Goal: Task Accomplishment & Management: Use online tool/utility

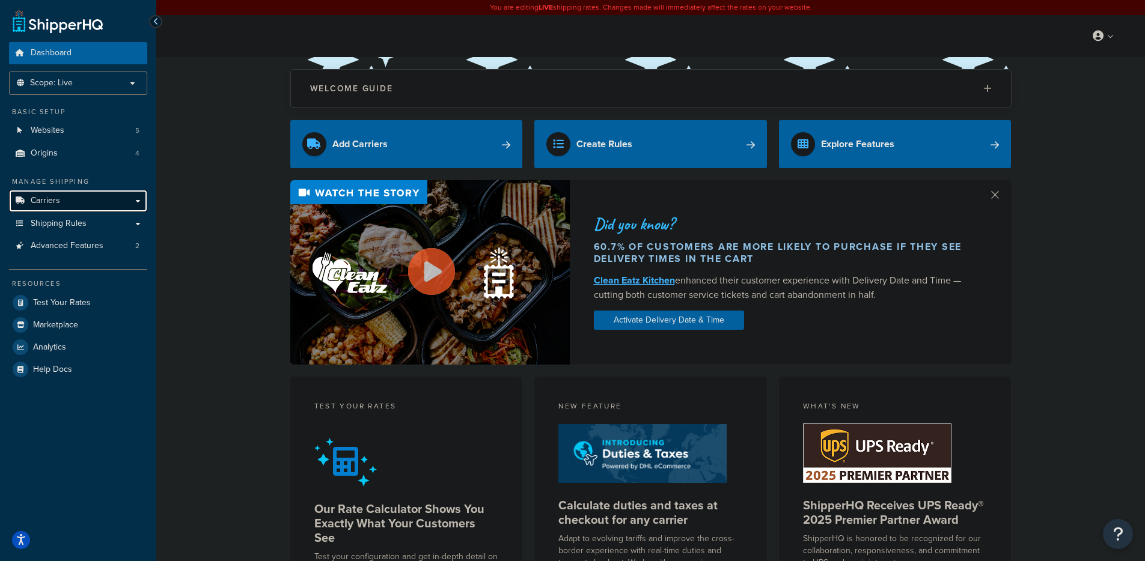
click at [54, 201] on span "Carriers" at bounding box center [45, 201] width 29 height 10
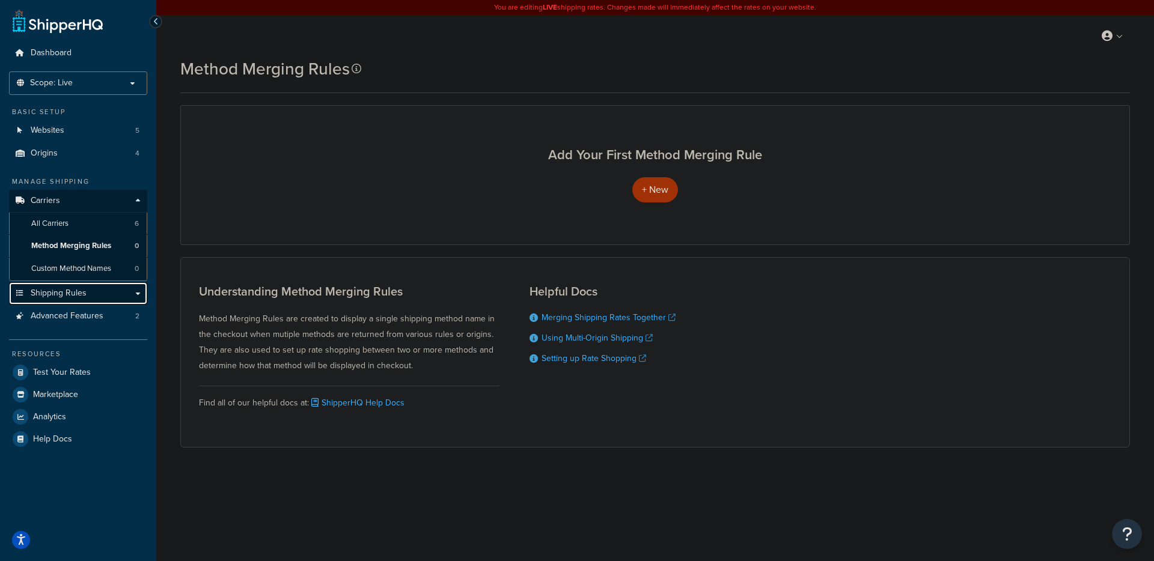
click at [74, 291] on span "Shipping Rules" at bounding box center [59, 293] width 56 height 10
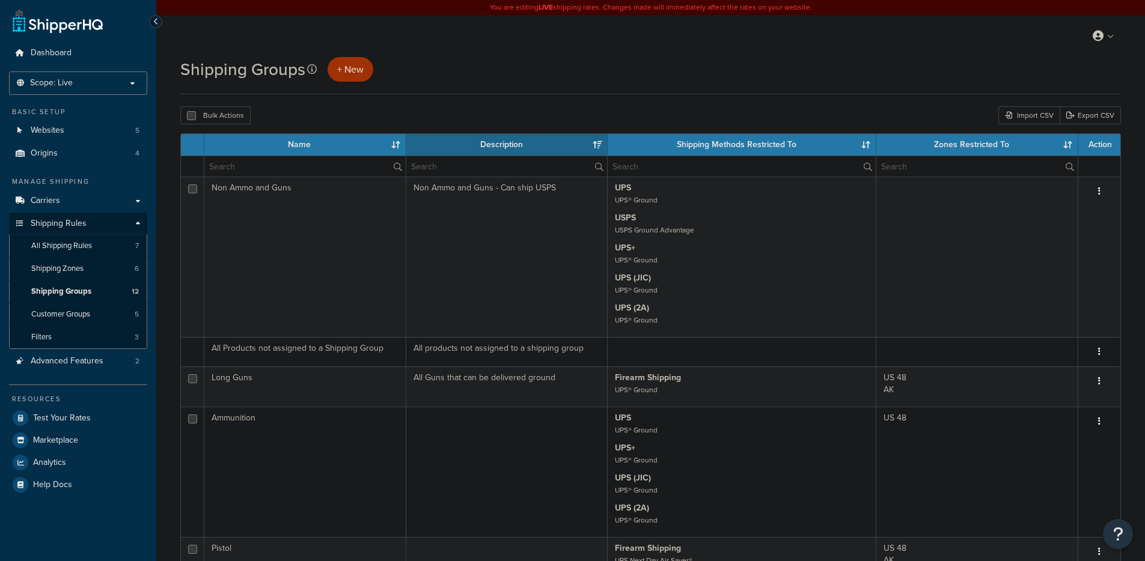
select select "15"
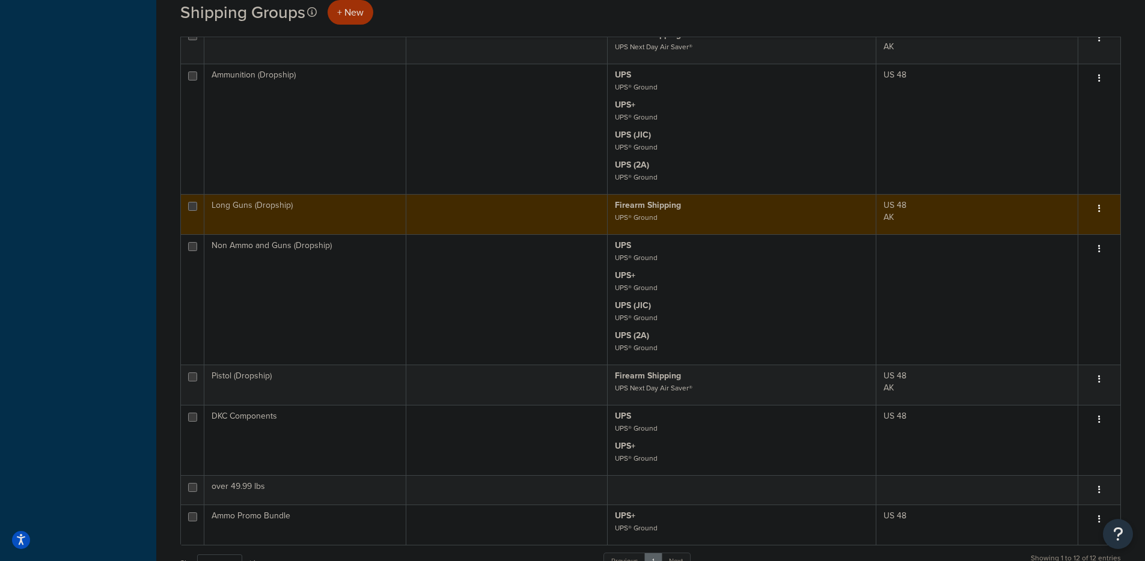
scroll to position [568, 0]
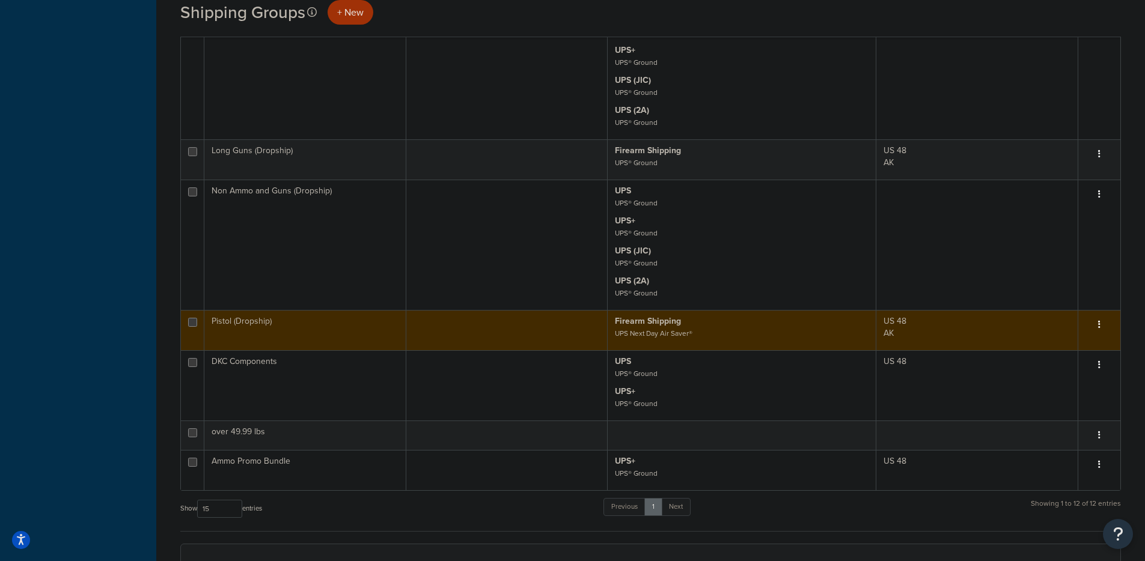
click at [854, 326] on p "Firearm Shipping UPS Next Day Air Saver®" at bounding box center [742, 327] width 254 height 24
click at [556, 330] on td at bounding box center [507, 330] width 202 height 40
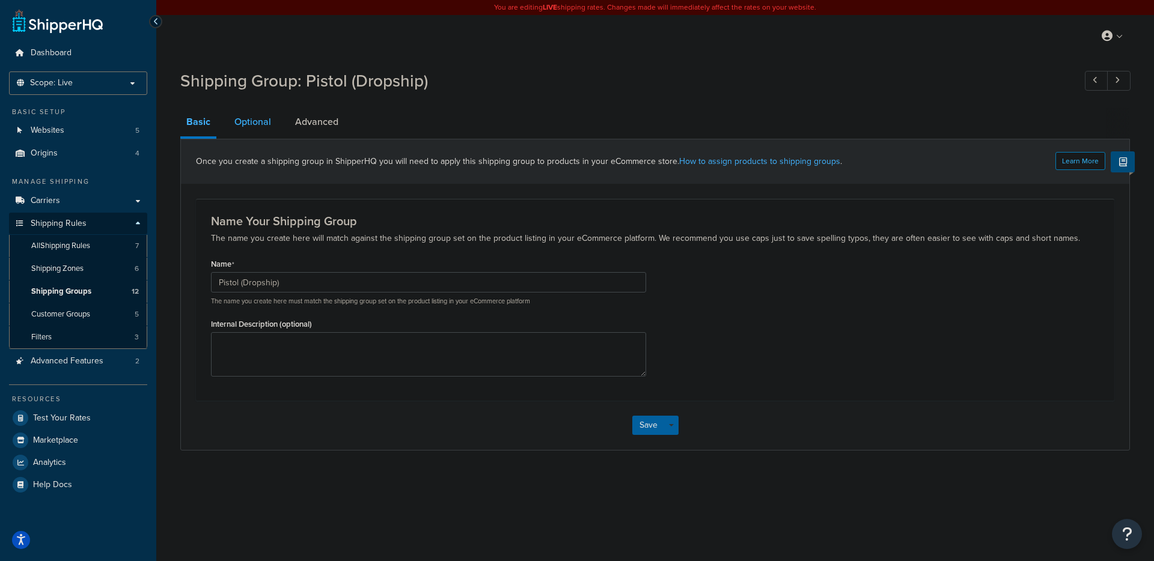
click at [257, 126] on link "Optional" at bounding box center [252, 122] width 49 height 29
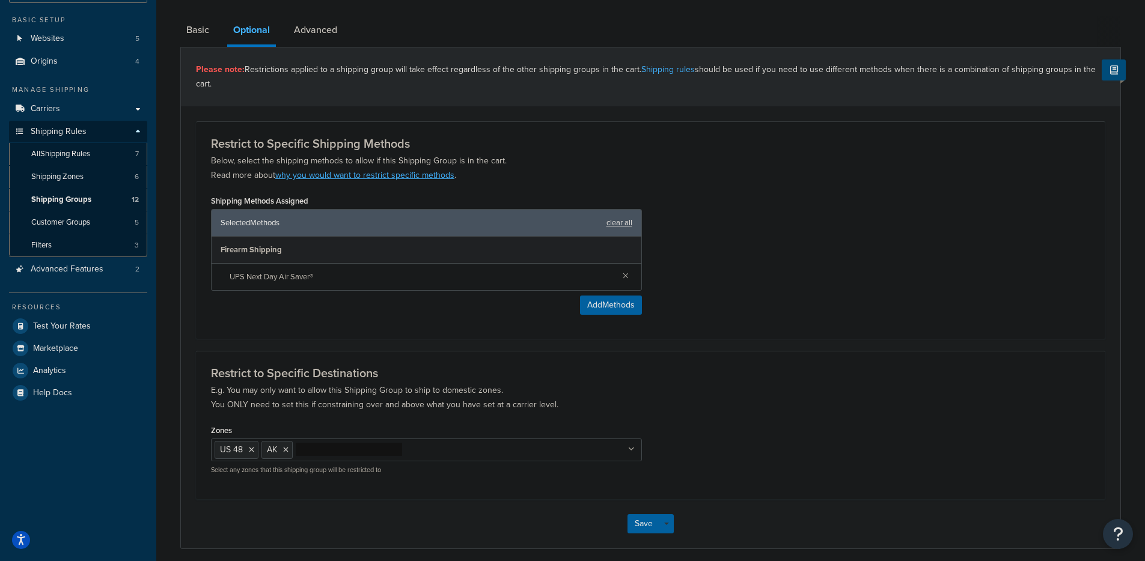
scroll to position [38, 0]
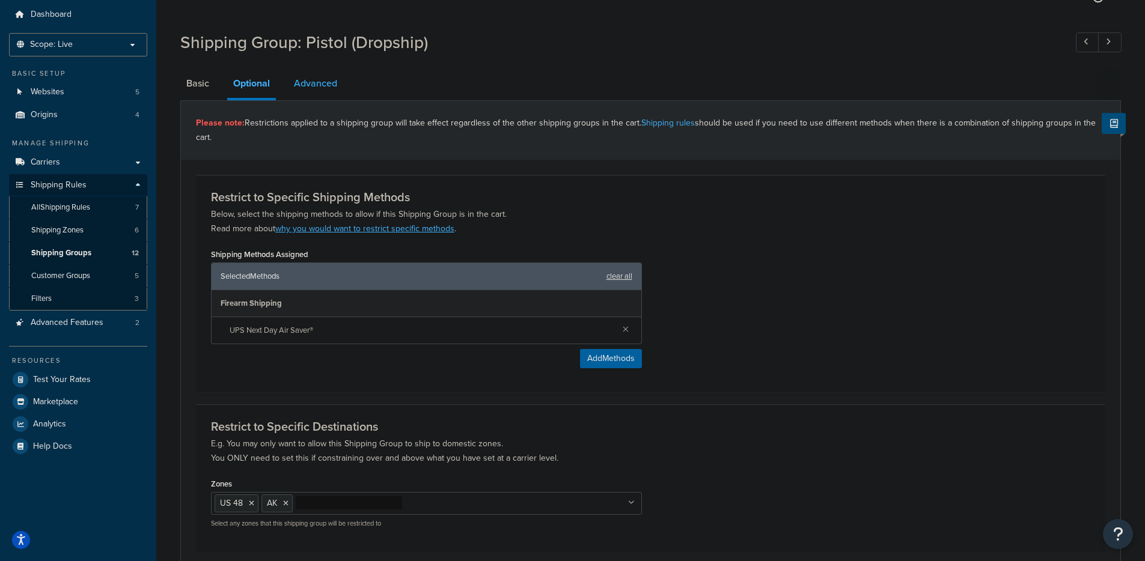
click at [311, 89] on link "Advanced" at bounding box center [315, 83] width 55 height 29
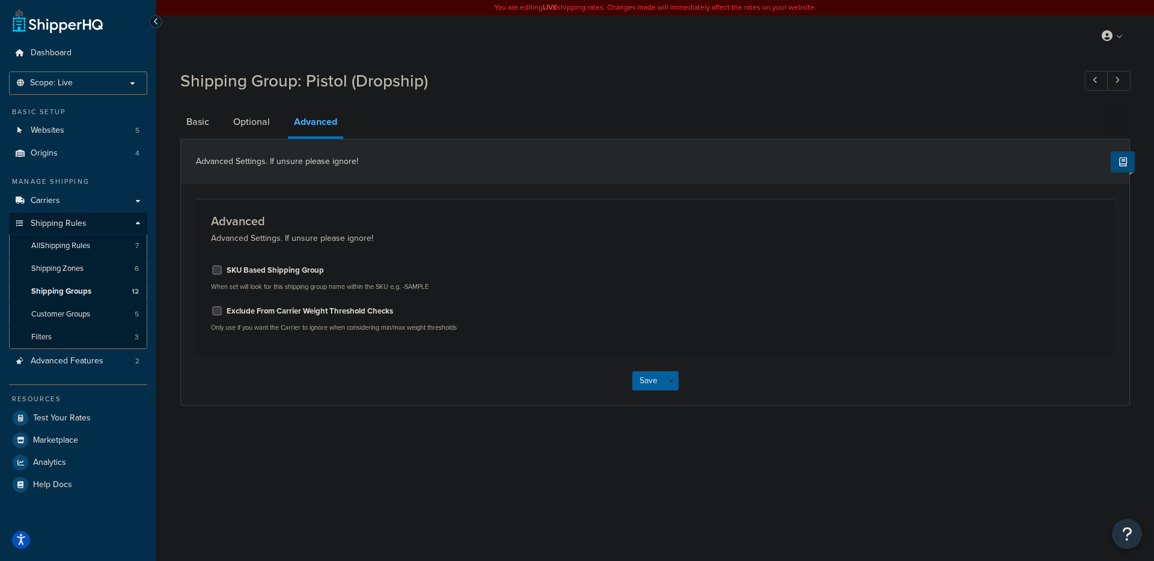
click at [221, 120] on li "Basic" at bounding box center [203, 122] width 47 height 29
click at [198, 123] on link "Basic" at bounding box center [197, 122] width 35 height 29
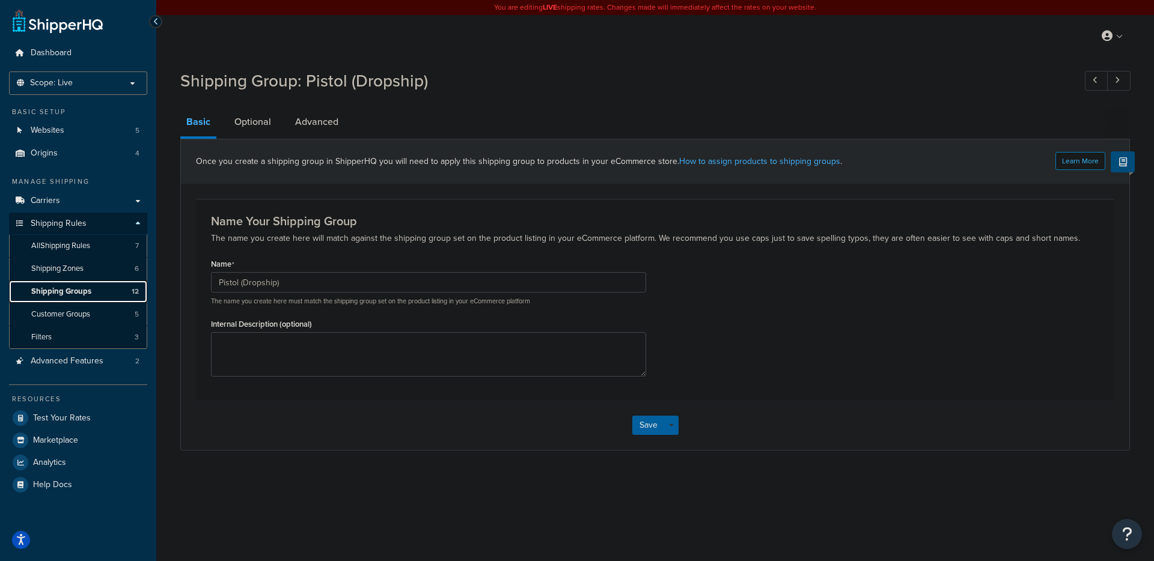
click at [74, 291] on span "Shipping Groups" at bounding box center [61, 292] width 60 height 10
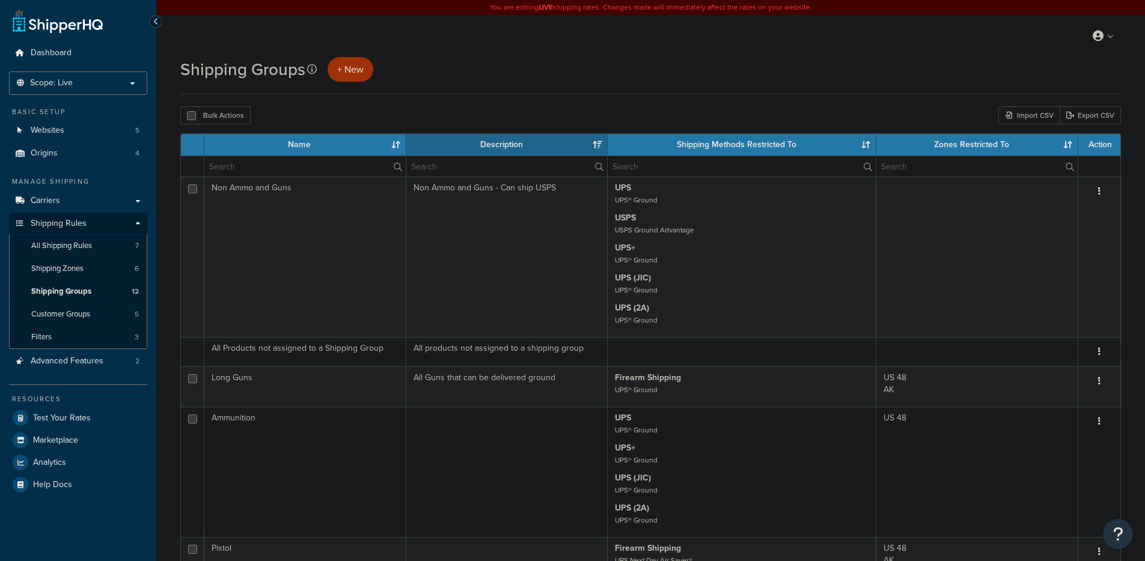
select select "15"
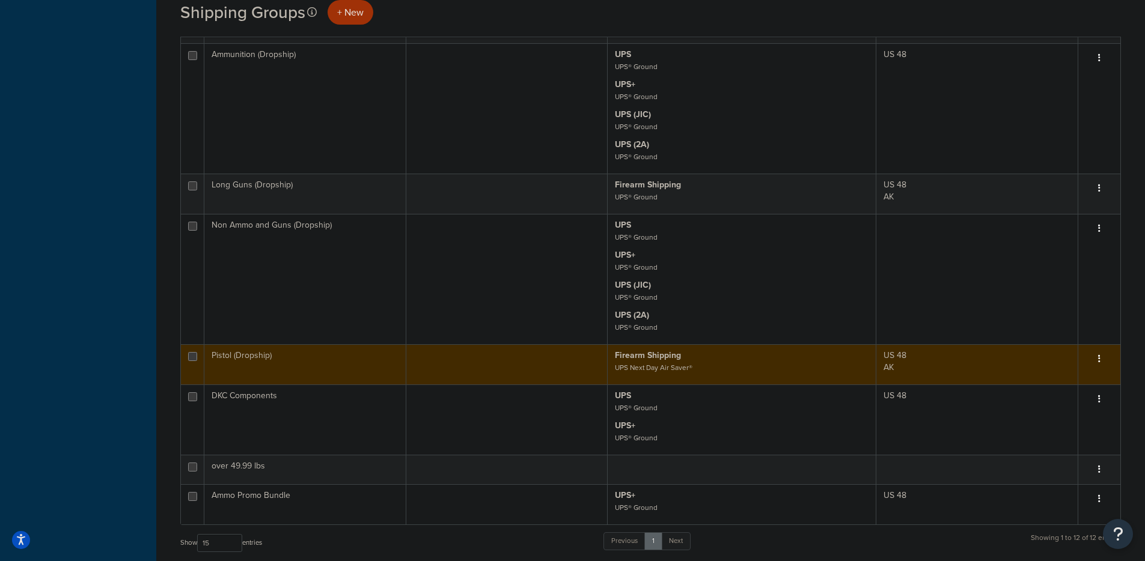
scroll to position [552, 0]
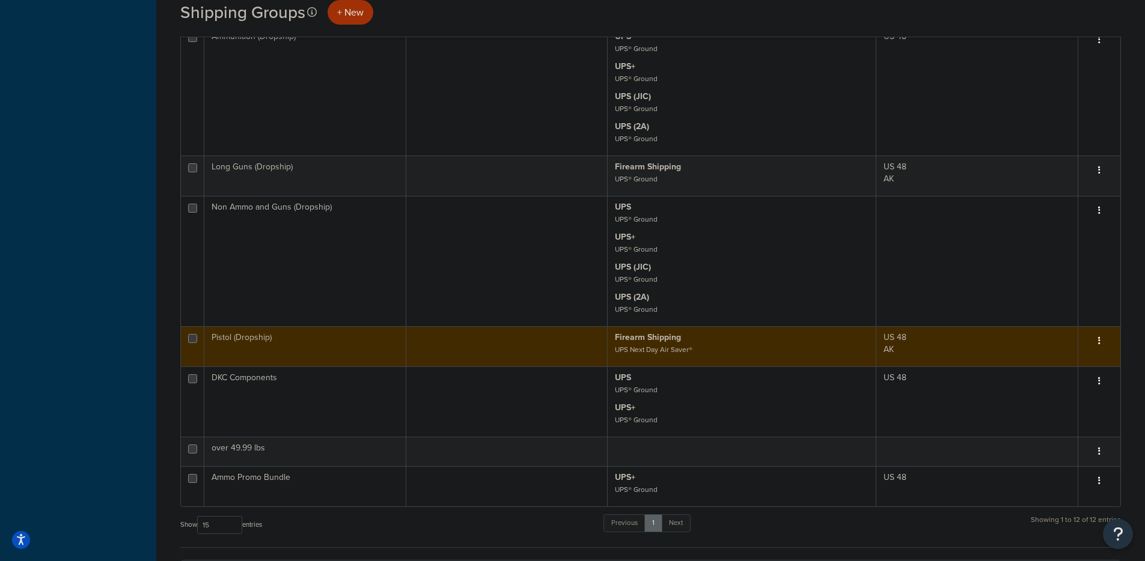
click at [583, 345] on td at bounding box center [507, 346] width 202 height 40
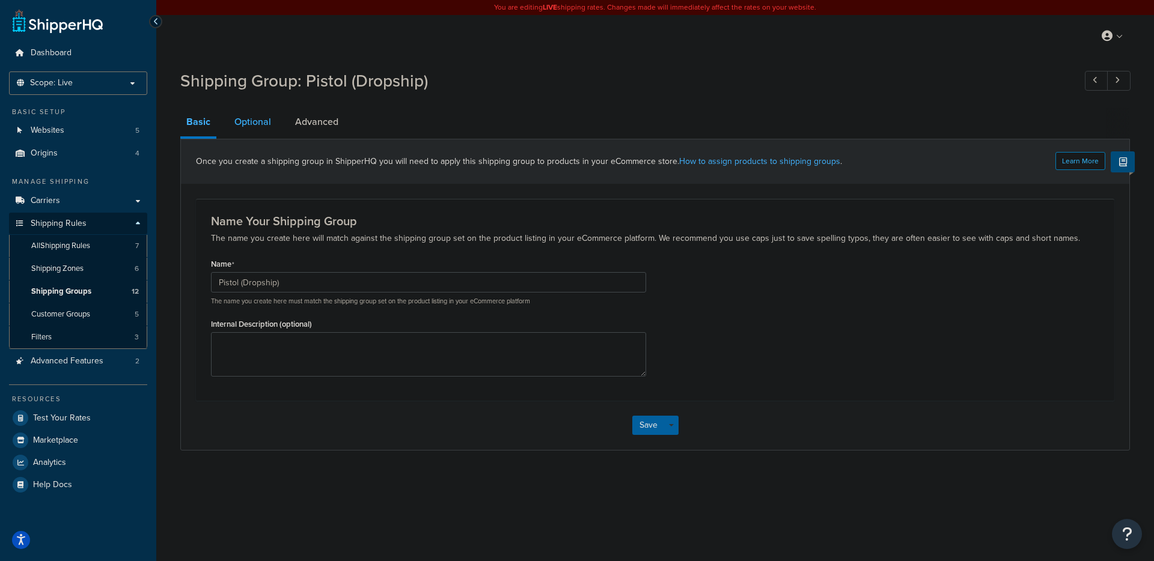
click at [257, 121] on link "Optional" at bounding box center [252, 122] width 49 height 29
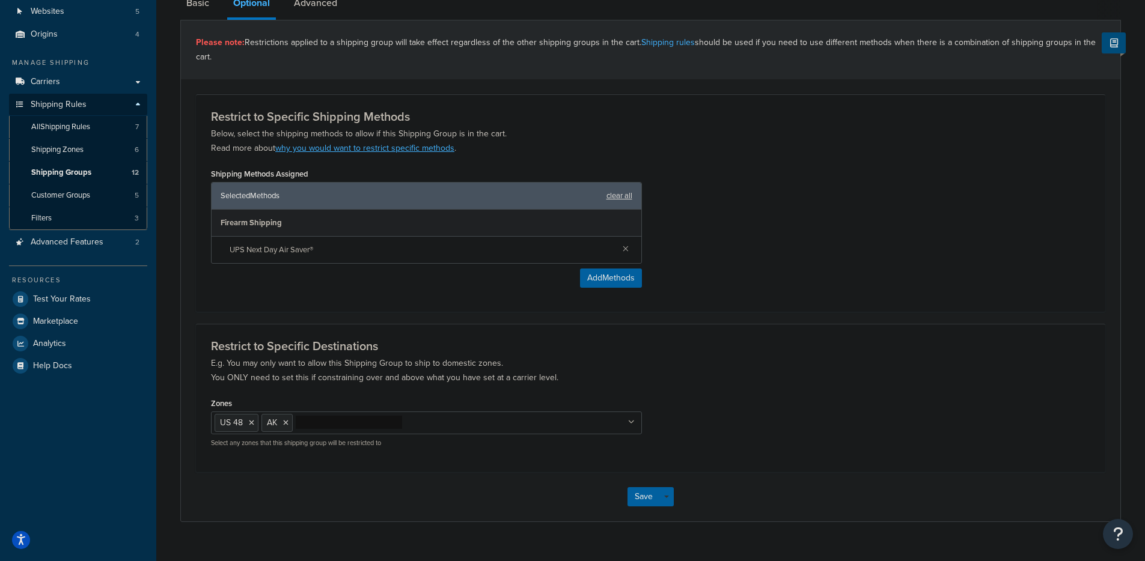
scroll to position [140, 0]
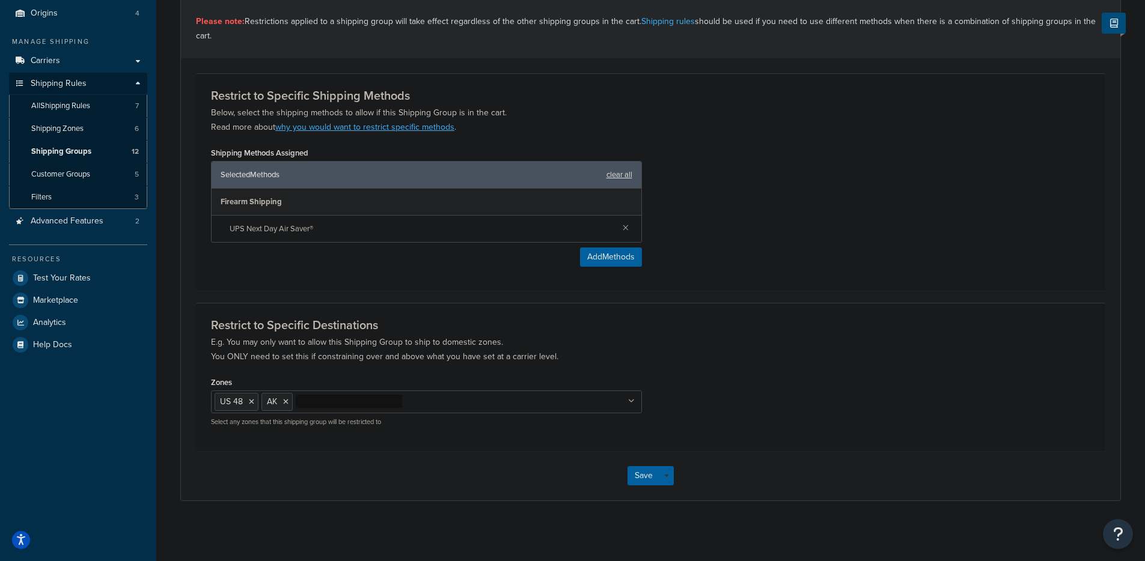
click at [514, 409] on ul "US 48 AK" at bounding box center [426, 402] width 431 height 23
click at [524, 355] on p "E.g. You may only want to allow this Shipping Group to ship to domestic zones. …" at bounding box center [650, 349] width 879 height 29
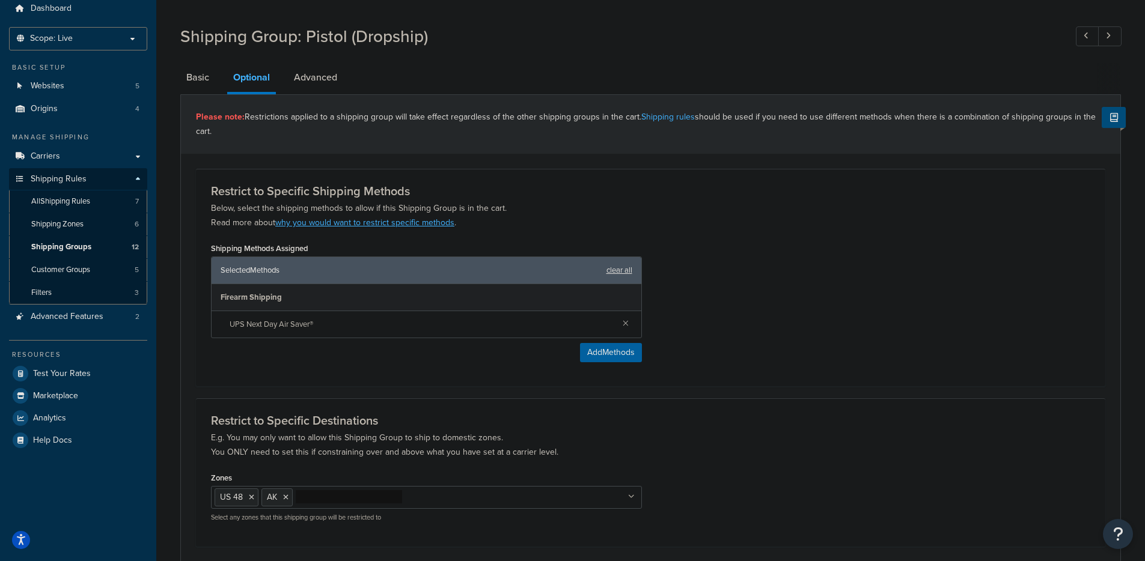
scroll to position [43, 0]
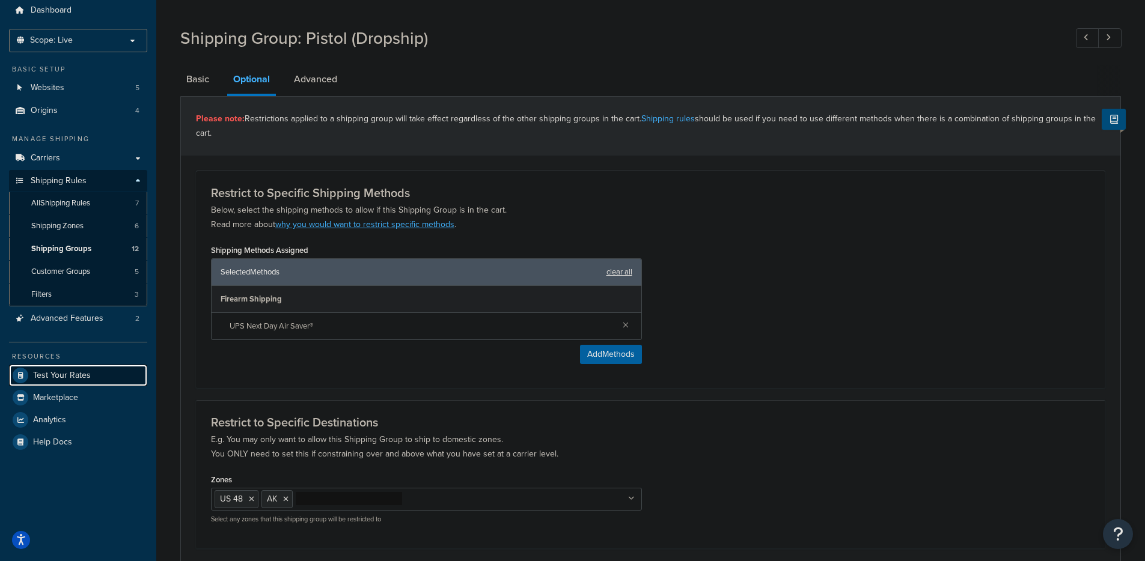
click at [74, 381] on span "Test Your Rates" at bounding box center [62, 376] width 58 height 10
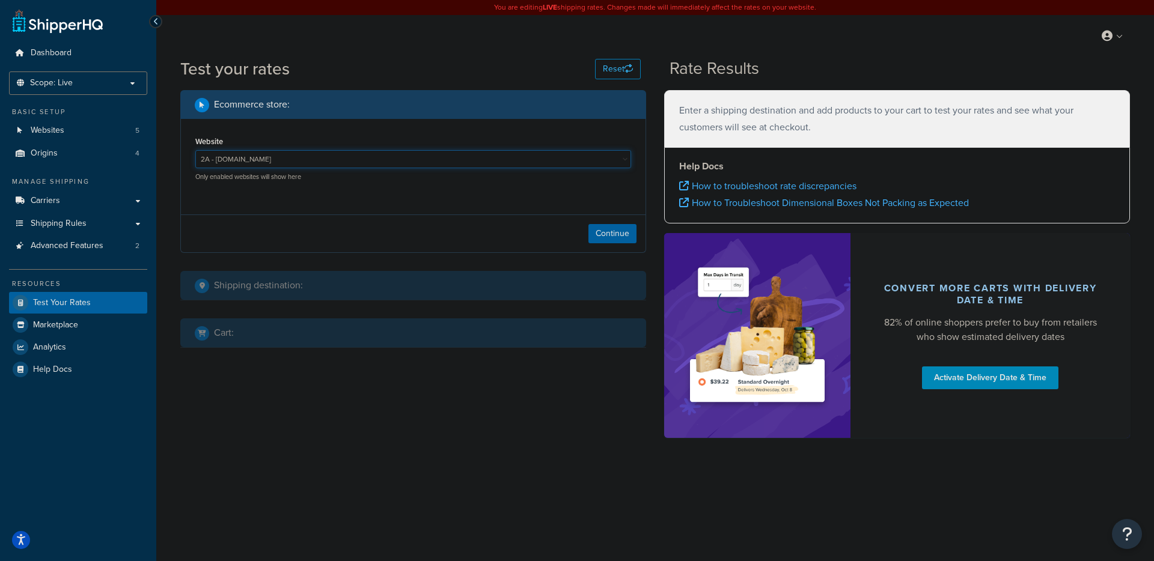
click at [260, 154] on select "2A - 2ammo.com AD - ammunitiondepot.com AD-jrstage - jrstage.ammunitiondepot.co…" at bounding box center [413, 159] width 436 height 18
select select "f1ede68cc417c5fd2caca301f18234ed"
click at [195, 150] on select "2A - 2ammo.com AD - ammunitiondepot.com AD-jrstage - jrstage.ammunitiondepot.co…" at bounding box center [413, 159] width 436 height 18
click at [603, 233] on button "Continue" at bounding box center [612, 233] width 48 height 19
select select "TX"
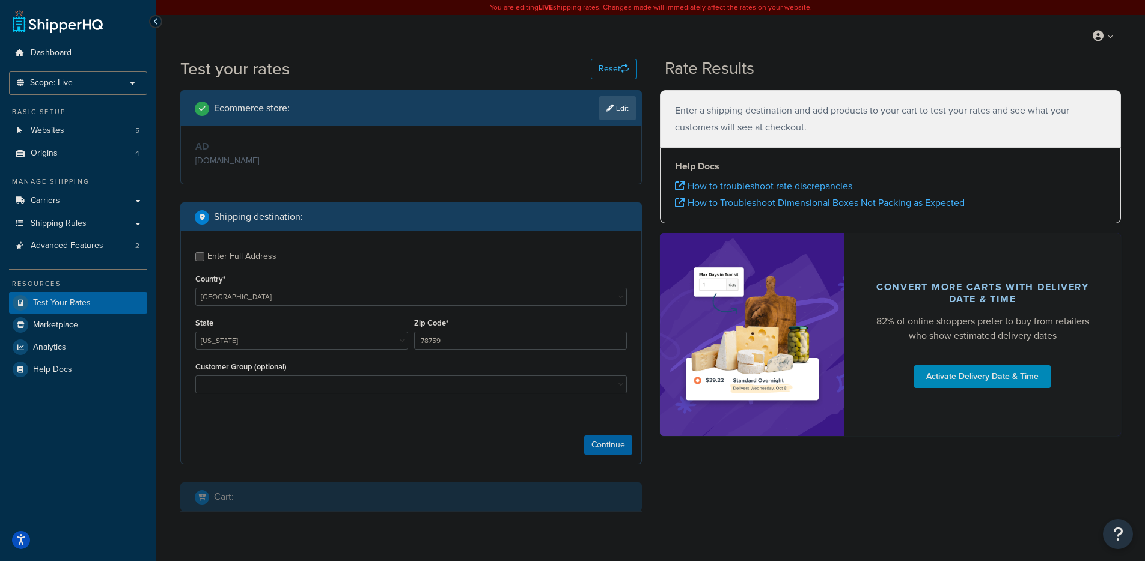
click at [237, 257] on div "Enter Full Address" at bounding box center [241, 256] width 69 height 17
click at [204, 257] on input "Enter Full Address" at bounding box center [199, 256] width 9 height 9
checkbox input "true"
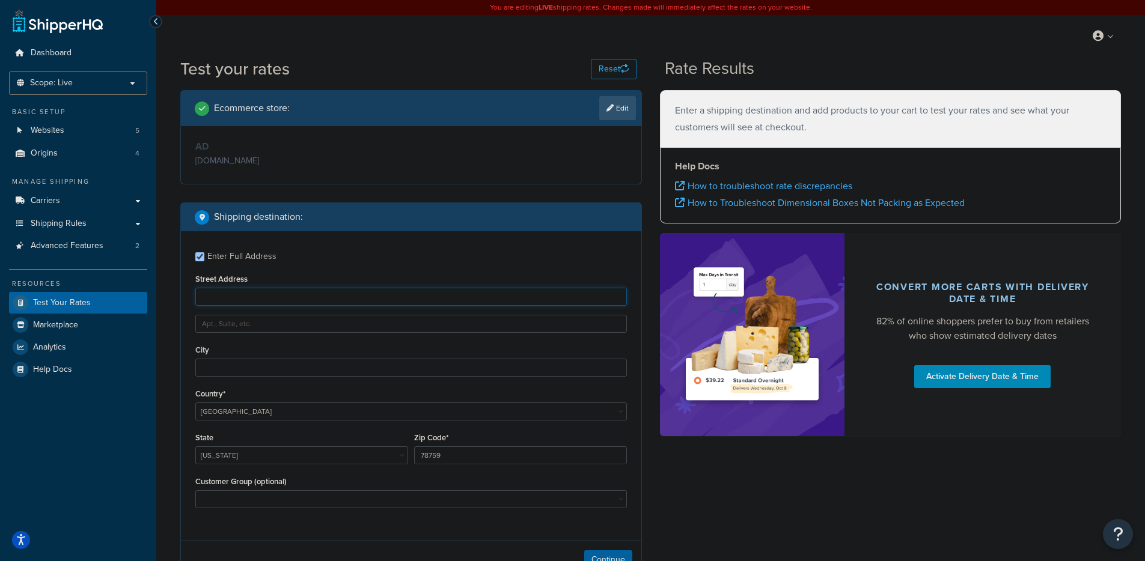
click at [274, 299] on input "Street Address" at bounding box center [410, 297] width 431 height 18
click at [273, 299] on input "Street Address" at bounding box center [410, 297] width 431 height 18
paste input "70 Sarah Circle"
type input "70 Sarah Circle"
click at [328, 350] on div "City" at bounding box center [410, 359] width 431 height 35
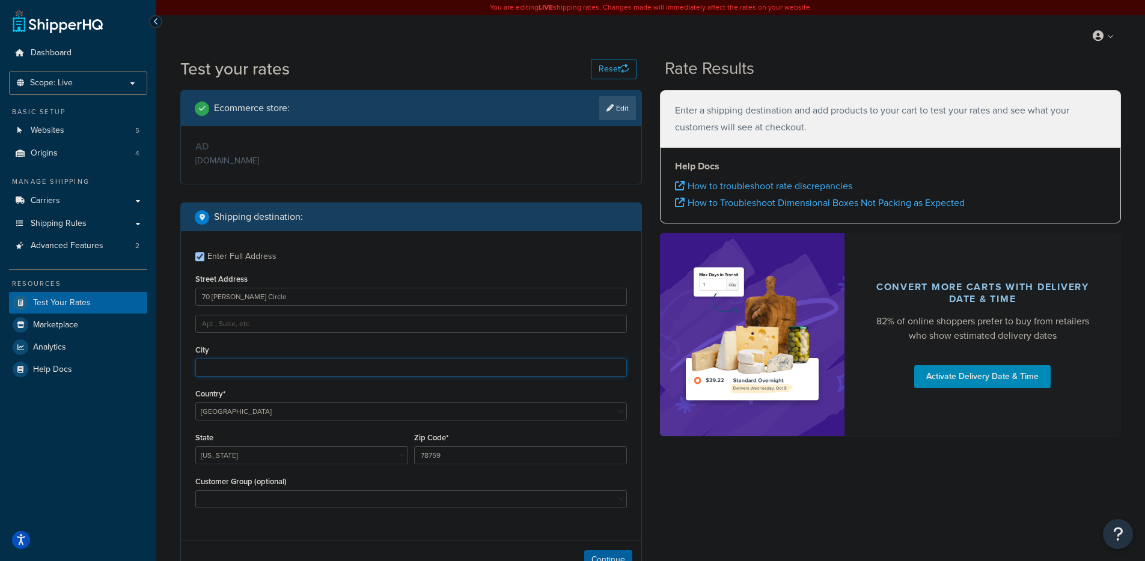
click at [249, 363] on input "City" at bounding box center [410, 368] width 431 height 18
paste input "Wyoming"
type input "Wyoming"
click at [236, 420] on select "United States United Kingdom Afghanistan Åland Islands Albania Algeria American…" at bounding box center [410, 412] width 431 height 18
click at [195, 403] on select "United States United Kingdom Afghanistan Åland Islands Albania Algeria American…" at bounding box center [410, 412] width 431 height 18
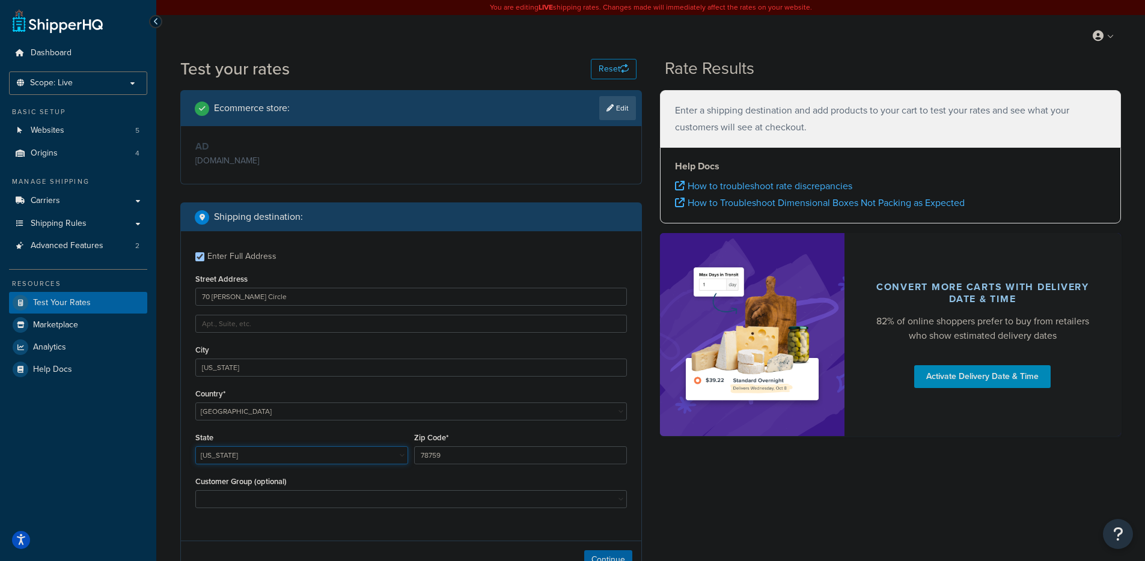
click at [248, 463] on select "Alabama Alaska American Samoa Arizona Arkansas Armed Forces Americas Armed Forc…" at bounding box center [301, 455] width 213 height 18
select select "DE"
click at [195, 446] on select "Alabama Alaska American Samoa Arizona Arkansas Armed Forces Americas Armed Forc…" at bounding box center [301, 455] width 213 height 18
click at [458, 452] on input "78759" at bounding box center [520, 455] width 213 height 18
drag, startPoint x: 471, startPoint y: 457, endPoint x: 367, endPoint y: 446, distance: 104.6
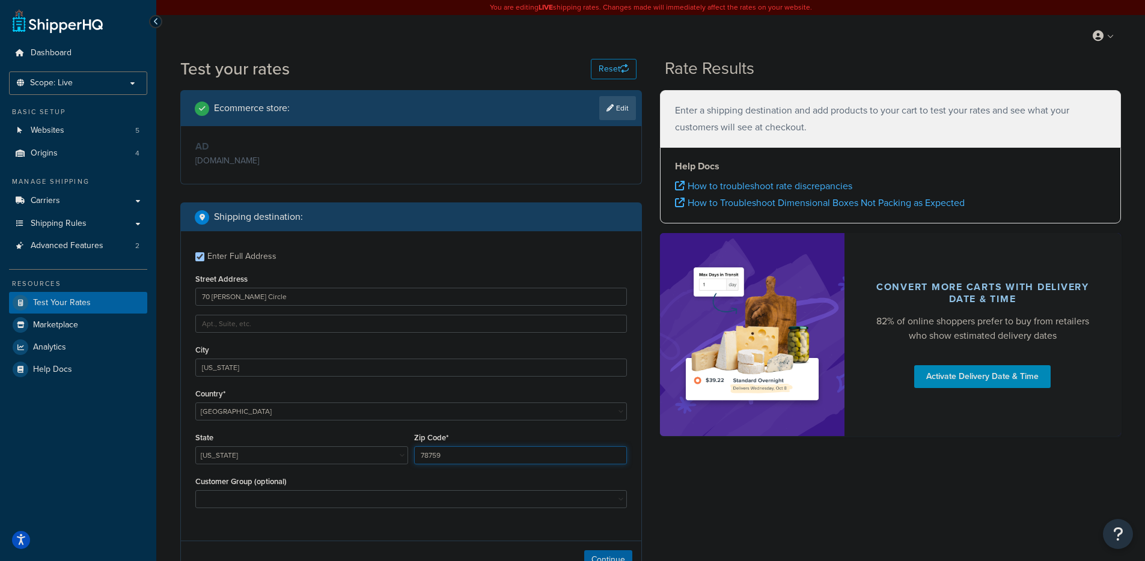
click at [367, 446] on div "State Alabama Alaska American Samoa Arizona Arkansas Armed Forces Americas Arme…" at bounding box center [410, 452] width 437 height 44
type input "19934"
click at [333, 510] on div "Customer Group (optional) Logged In Not Logged in Retail Wholesale" at bounding box center [410, 495] width 437 height 44
click at [330, 507] on select "Logged In Not Logged in Retail Wholesale" at bounding box center [410, 499] width 431 height 18
select select "Not Logged in"
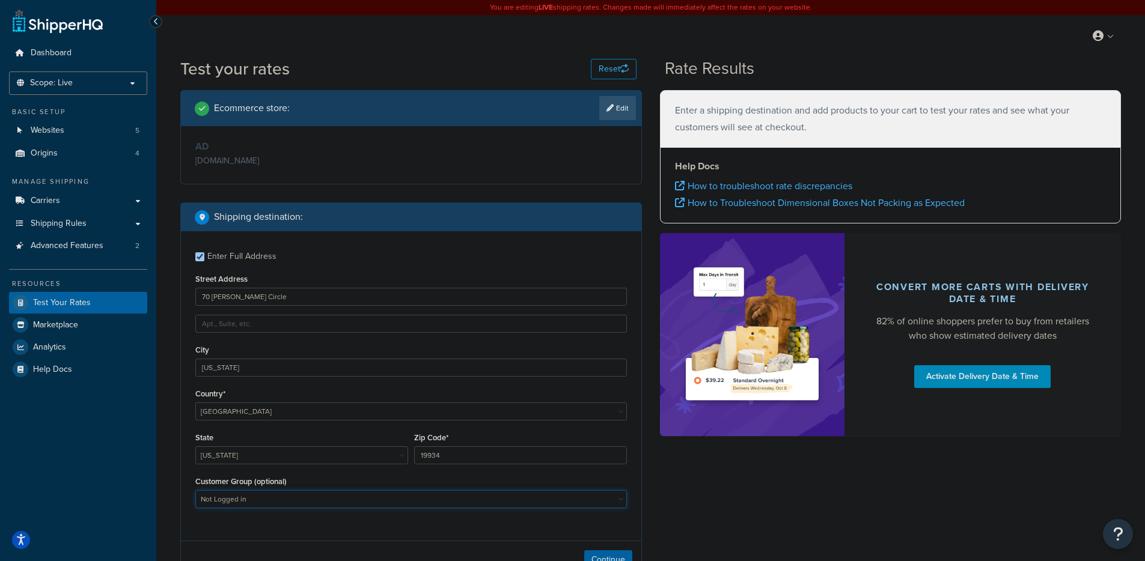
click at [195, 490] on select "Logged In Not Logged in Retail Wholesale" at bounding box center [410, 499] width 431 height 18
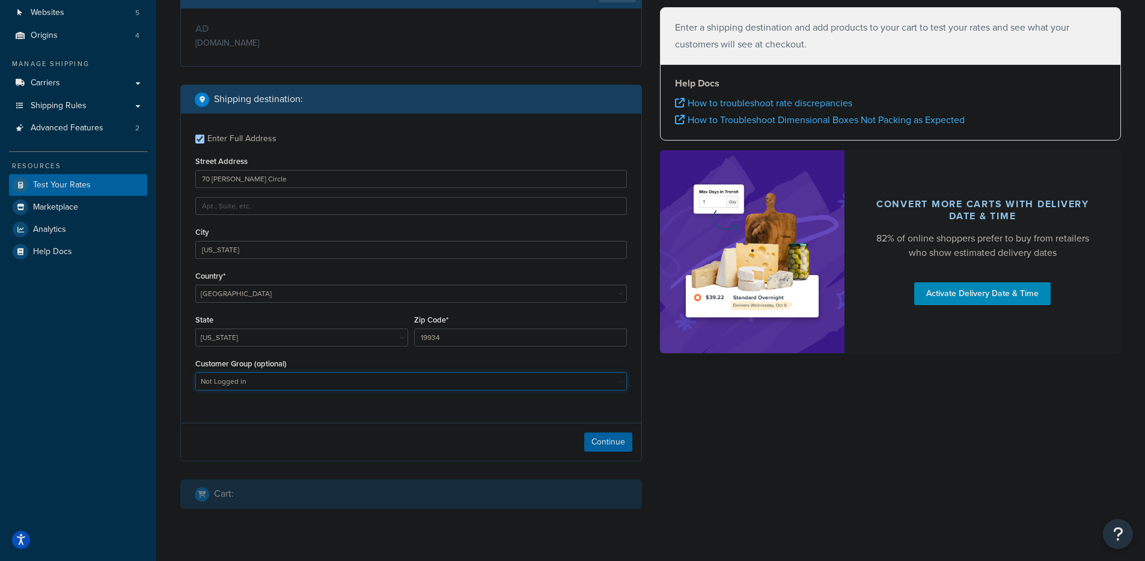
scroll to position [127, 0]
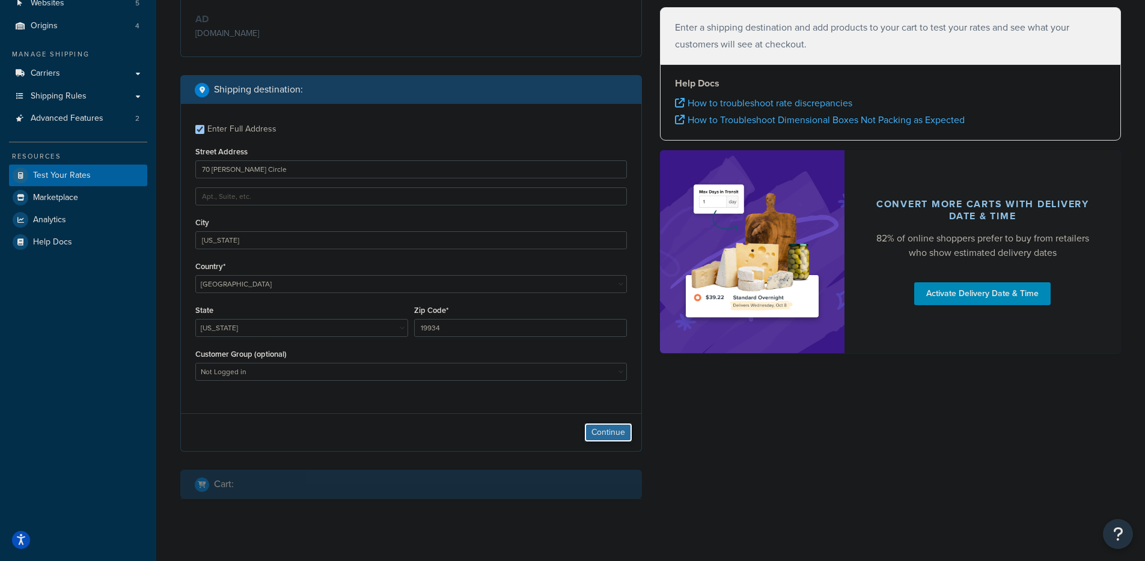
click at [594, 430] on button "Continue" at bounding box center [608, 432] width 48 height 19
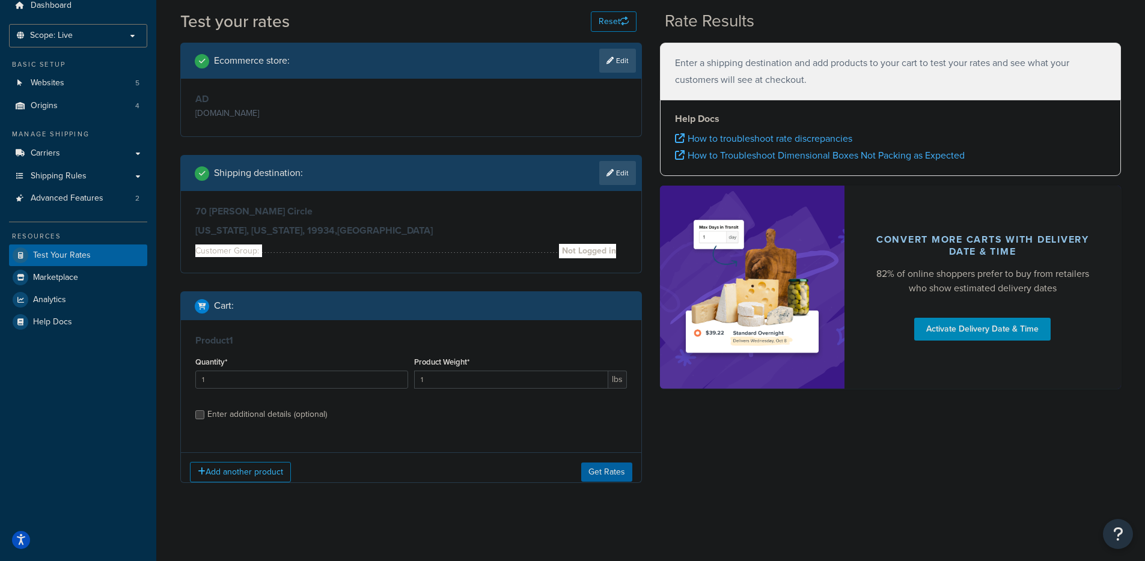
scroll to position [56, 0]
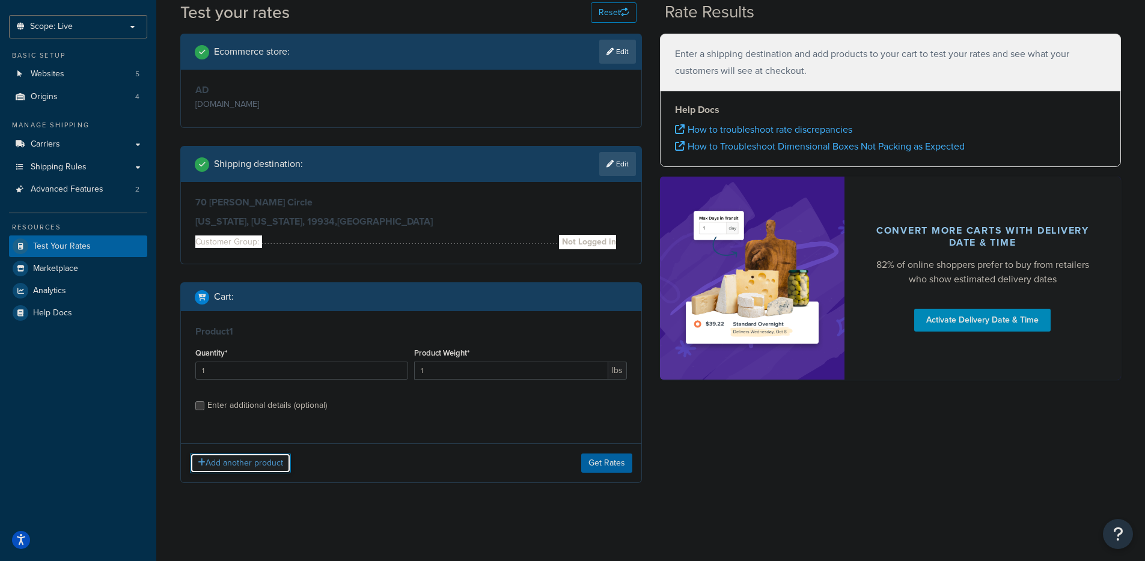
click at [250, 467] on button "Add another product" at bounding box center [240, 463] width 101 height 20
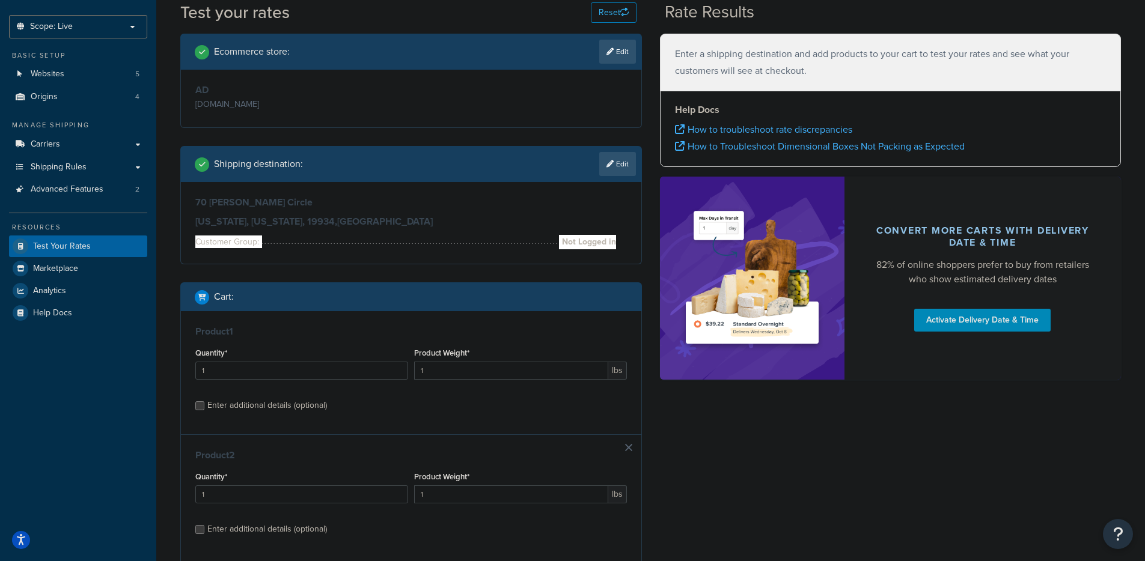
click at [627, 446] on link at bounding box center [628, 447] width 7 height 7
drag, startPoint x: 500, startPoint y: 370, endPoint x: 409, endPoint y: 369, distance: 91.3
click at [417, 369] on input "1" at bounding box center [511, 371] width 194 height 18
type input "2.85"
click at [606, 469] on button "Get Rates" at bounding box center [606, 463] width 51 height 19
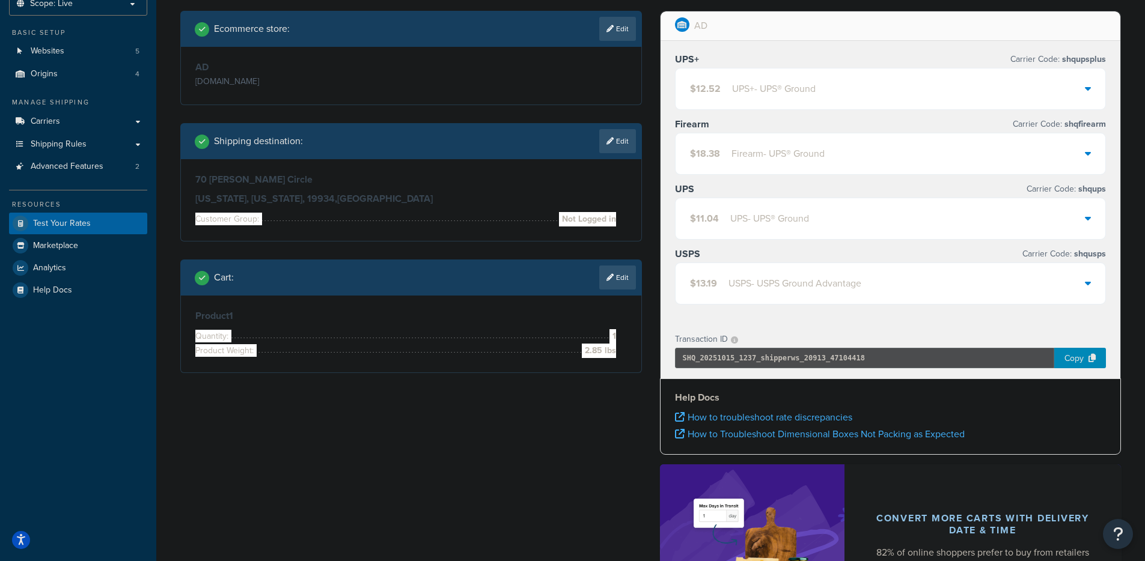
scroll to position [0, 0]
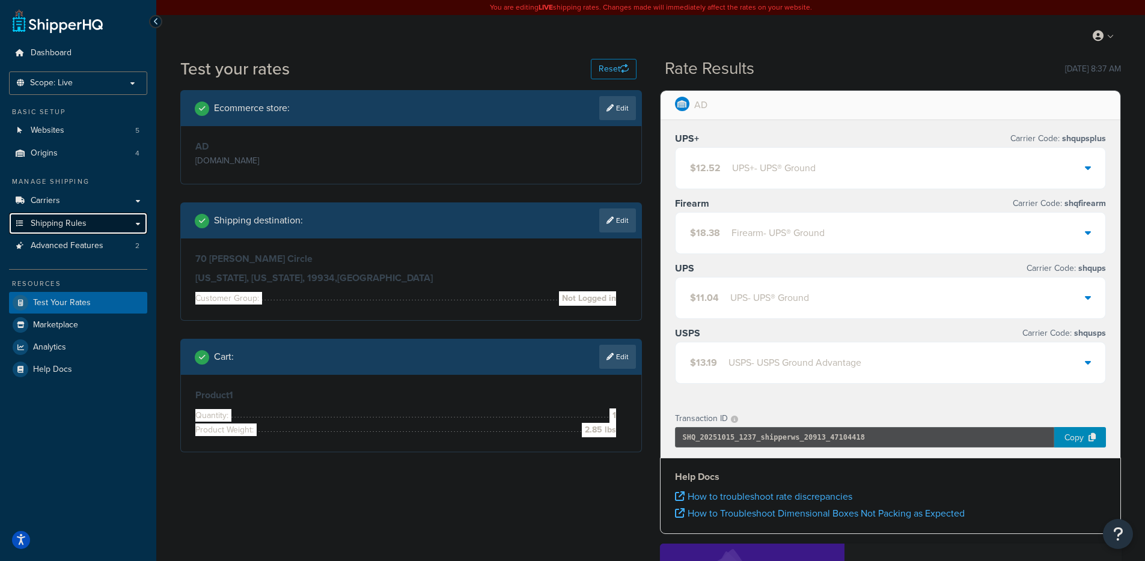
click at [89, 222] on link "Shipping Rules" at bounding box center [78, 224] width 138 height 22
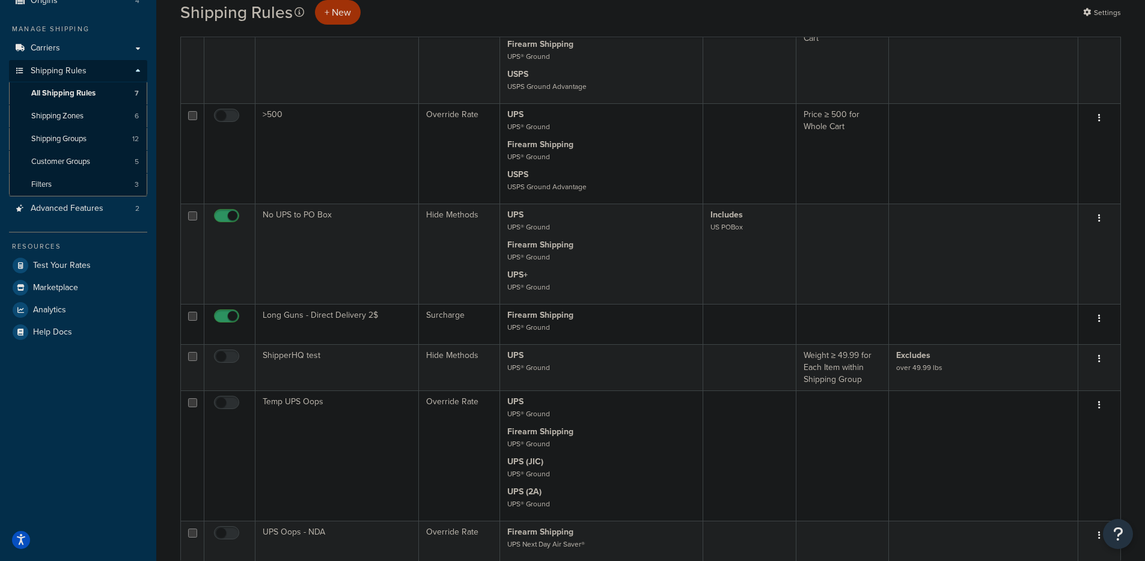
scroll to position [8, 0]
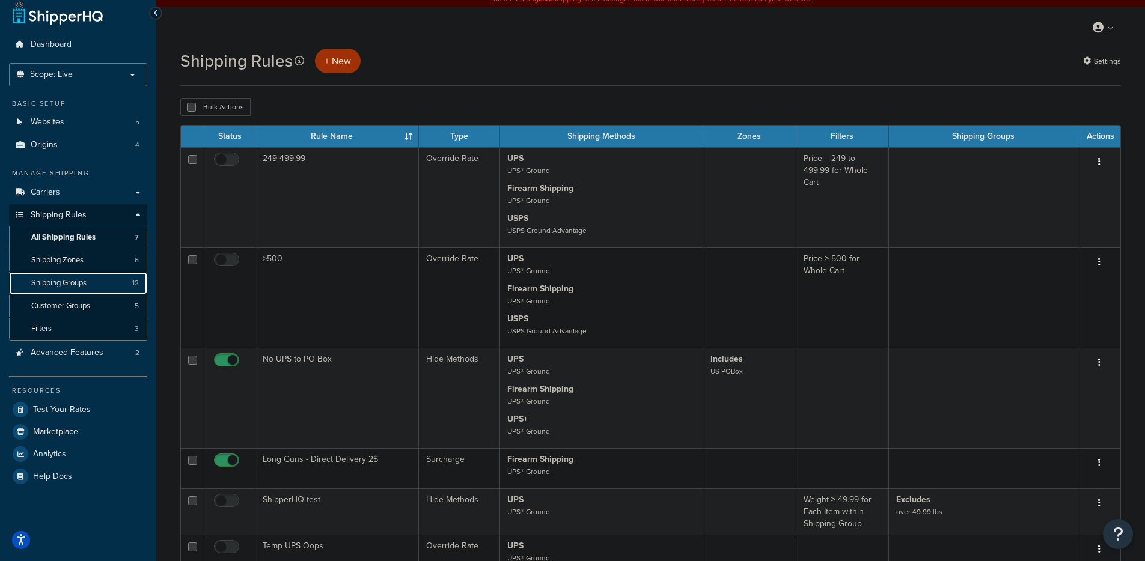
click at [55, 288] on link "Shipping Groups 12" at bounding box center [78, 283] width 138 height 22
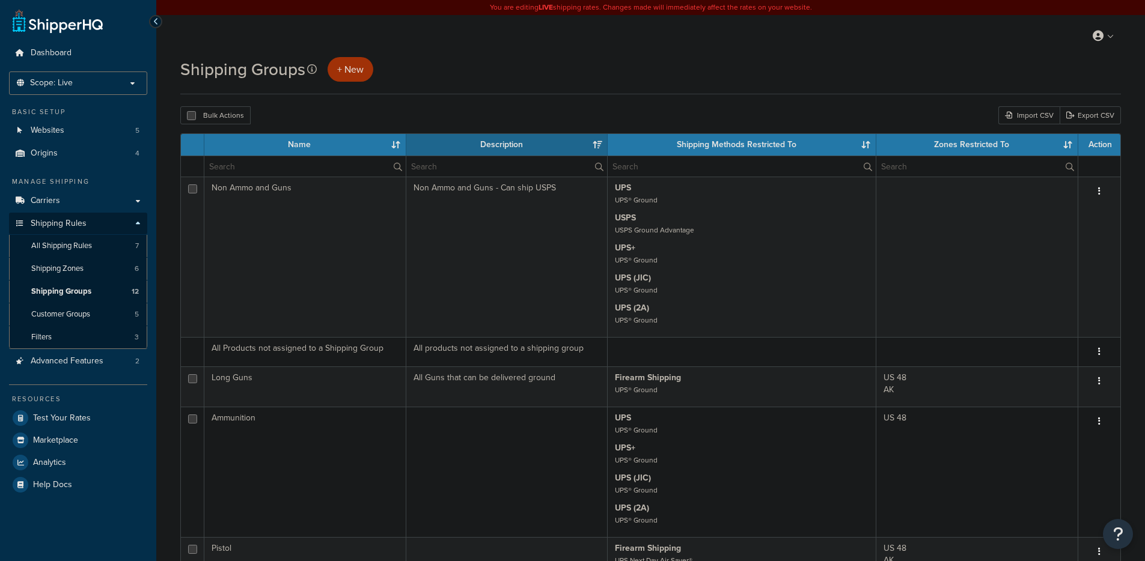
select select "15"
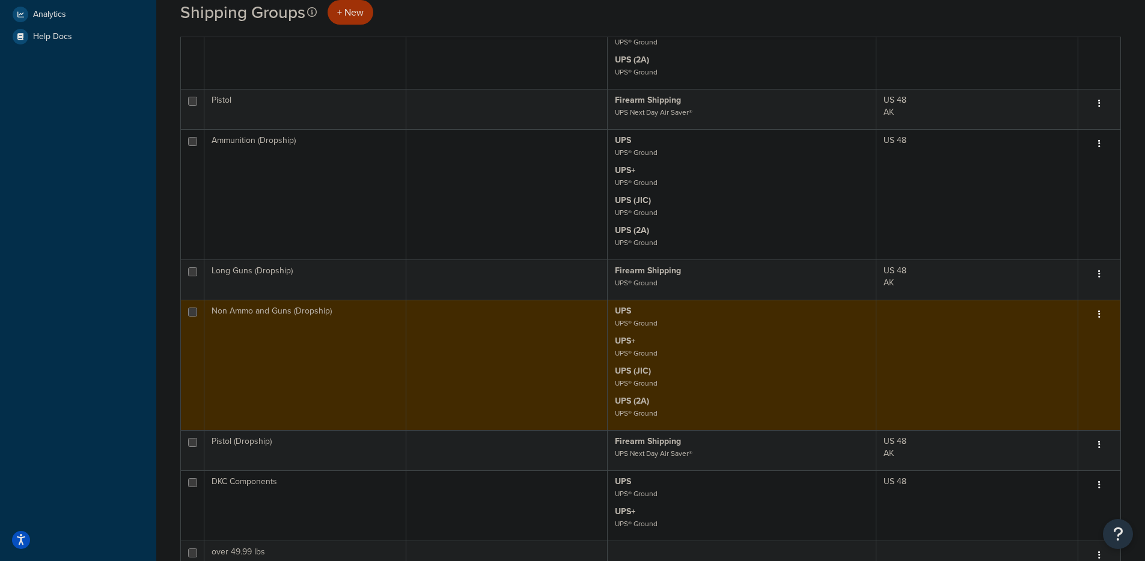
scroll to position [462, 0]
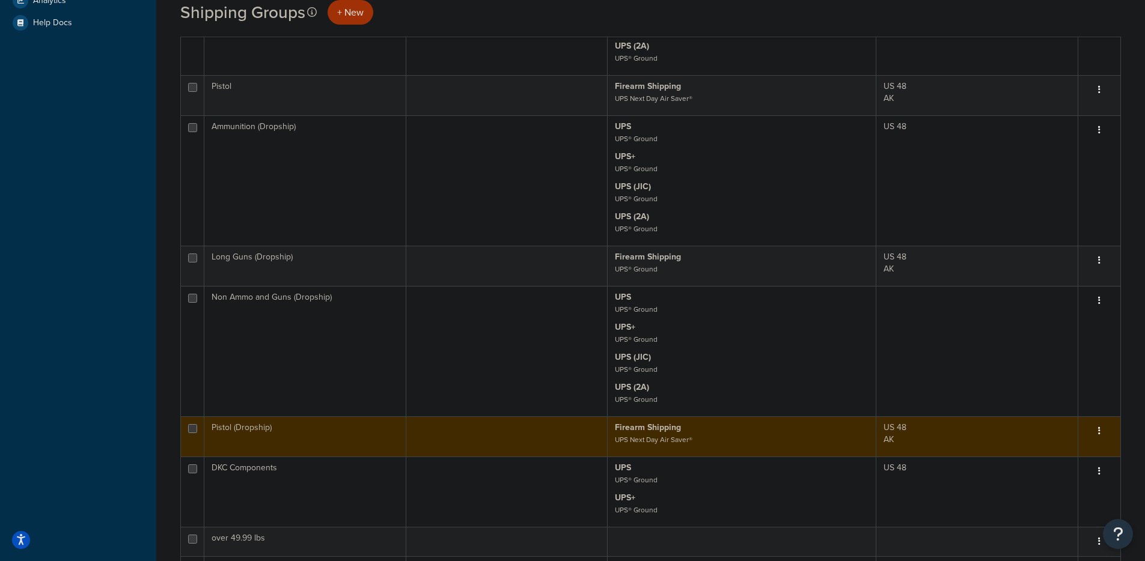
click at [1094, 430] on button "button" at bounding box center [1099, 431] width 17 height 19
click at [1026, 454] on link "Edit" at bounding box center [1050, 455] width 95 height 25
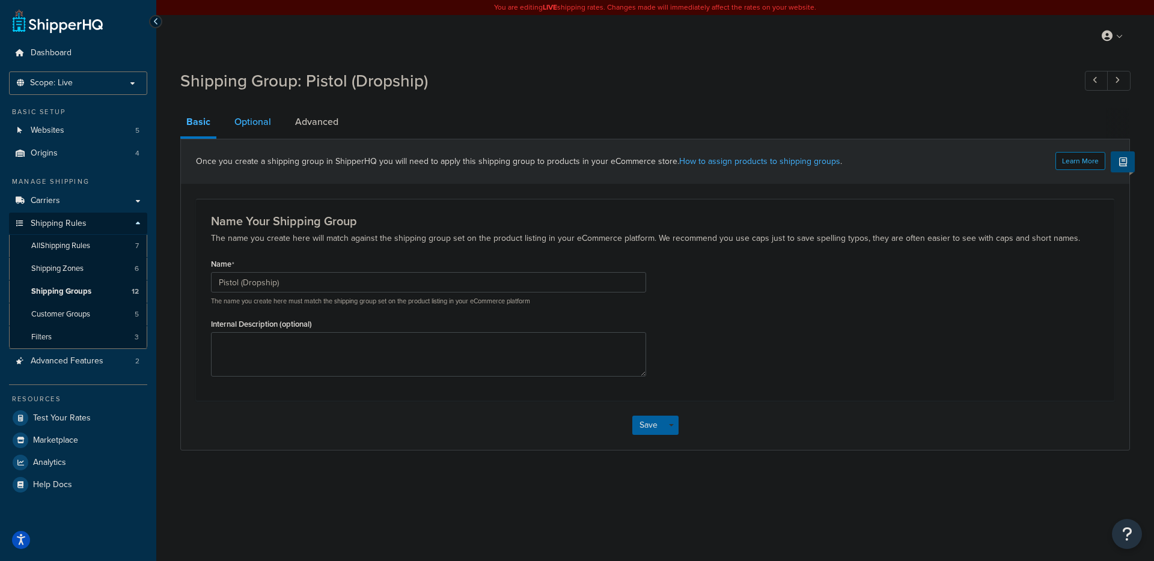
click at [264, 127] on link "Optional" at bounding box center [252, 122] width 49 height 29
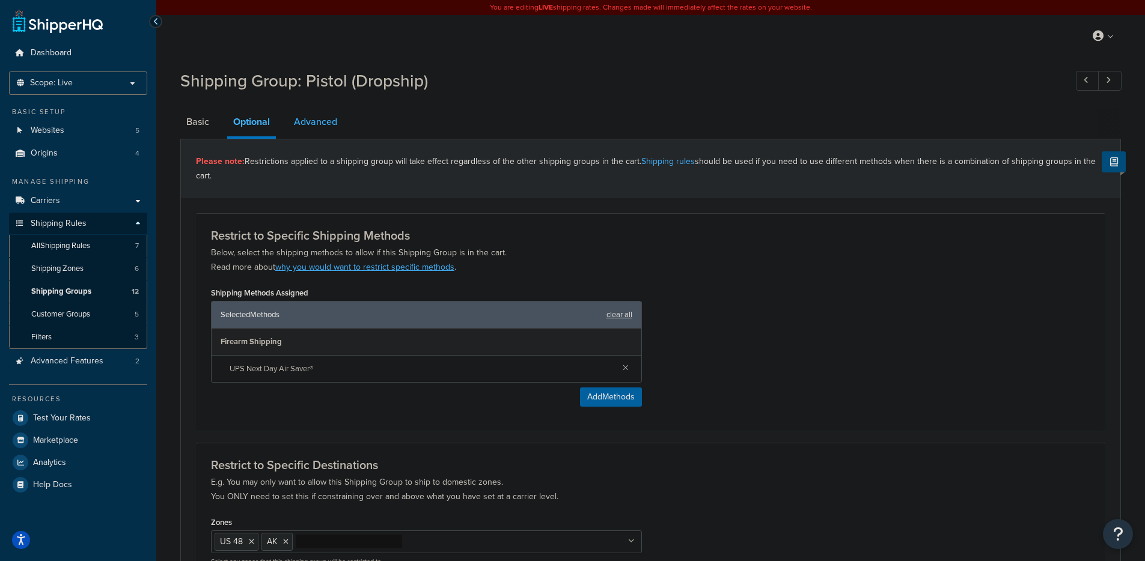
click at [323, 130] on link "Advanced" at bounding box center [315, 122] width 55 height 29
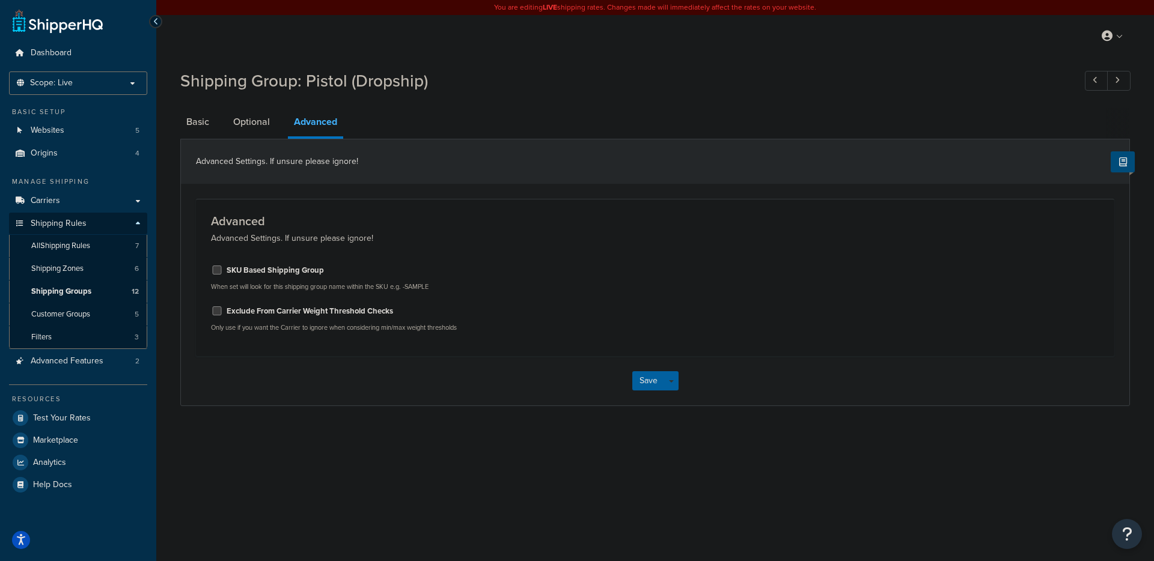
click at [244, 135] on link "Optional" at bounding box center [251, 122] width 49 height 29
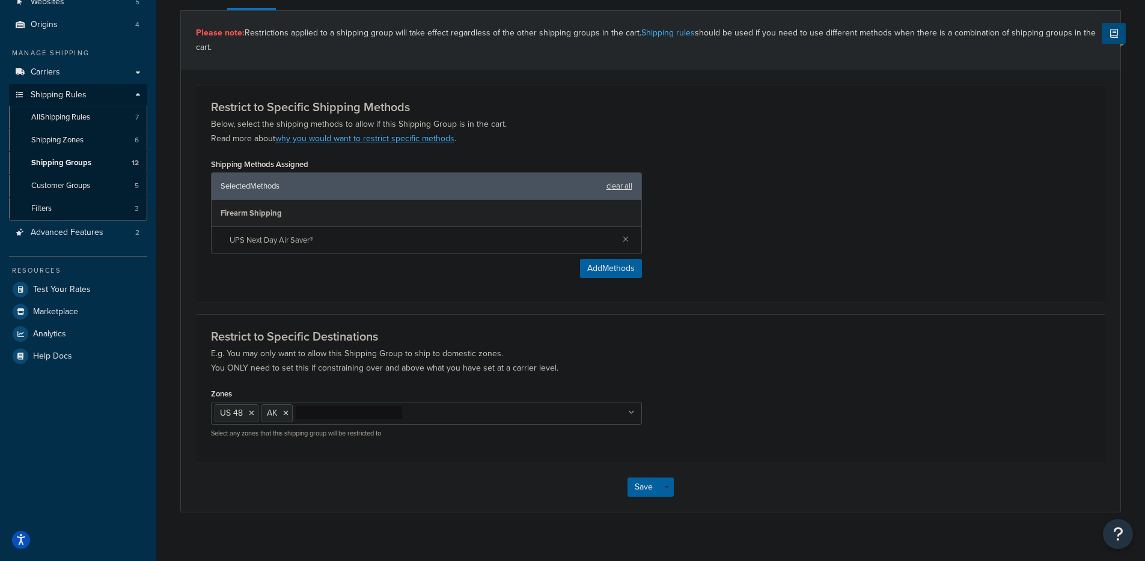
scroll to position [140, 0]
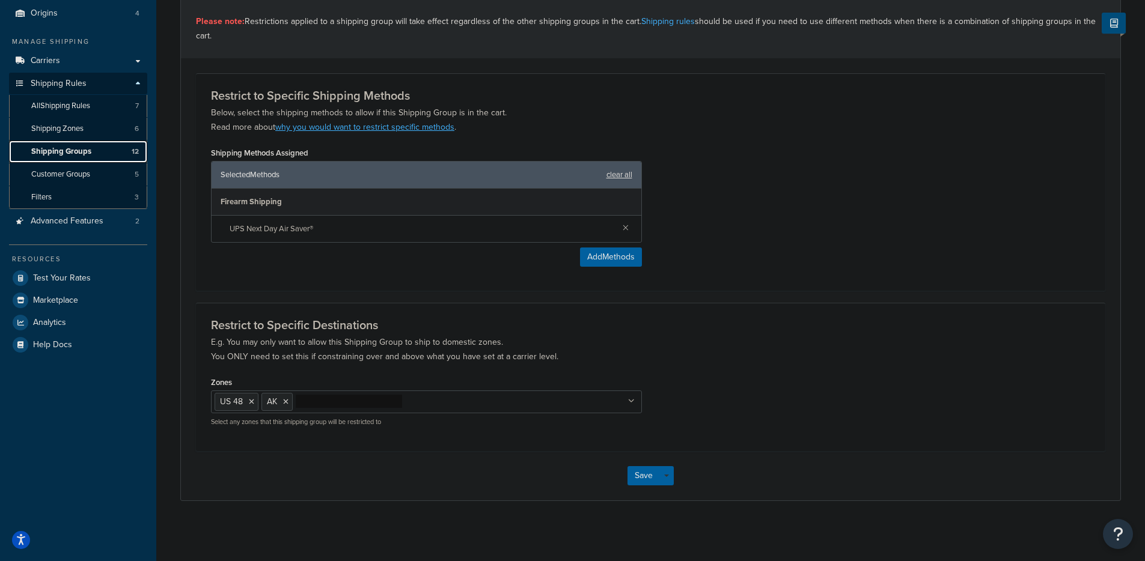
click at [55, 158] on link "Shipping Groups 12" at bounding box center [78, 152] width 138 height 22
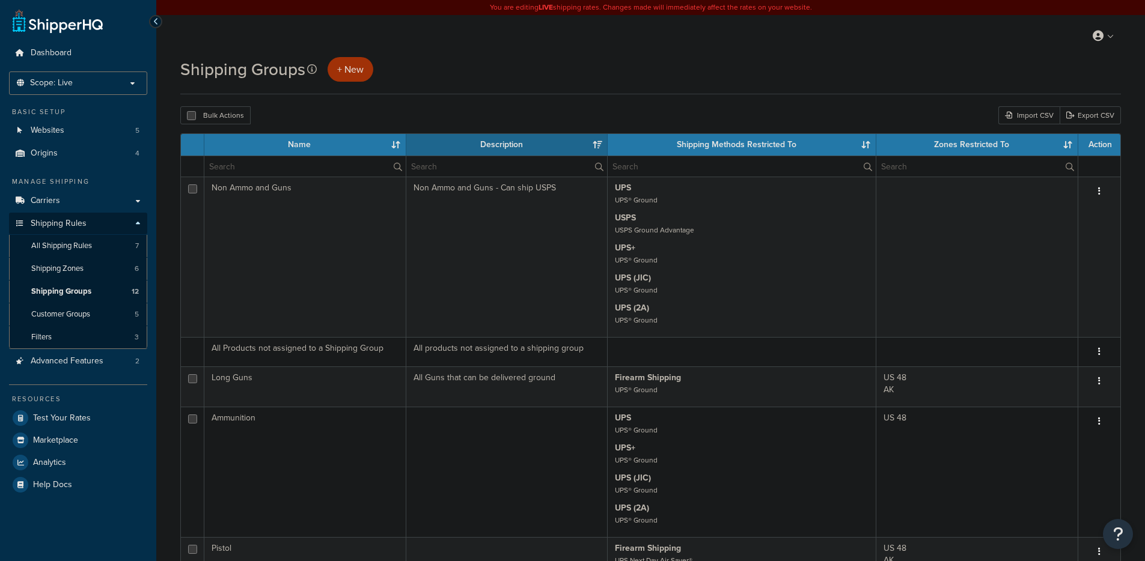
select select "15"
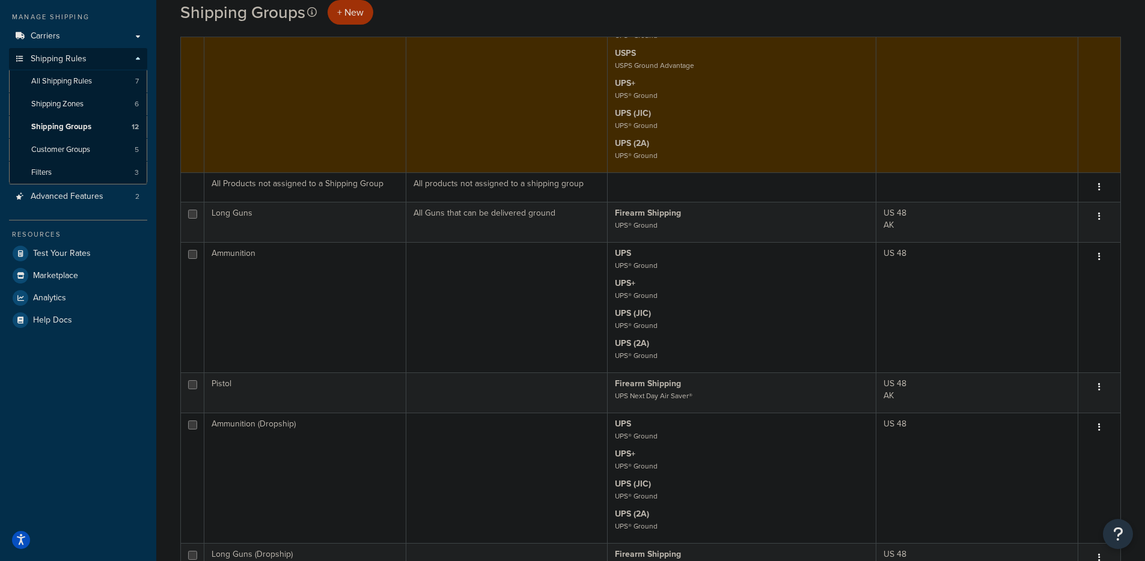
scroll to position [31, 0]
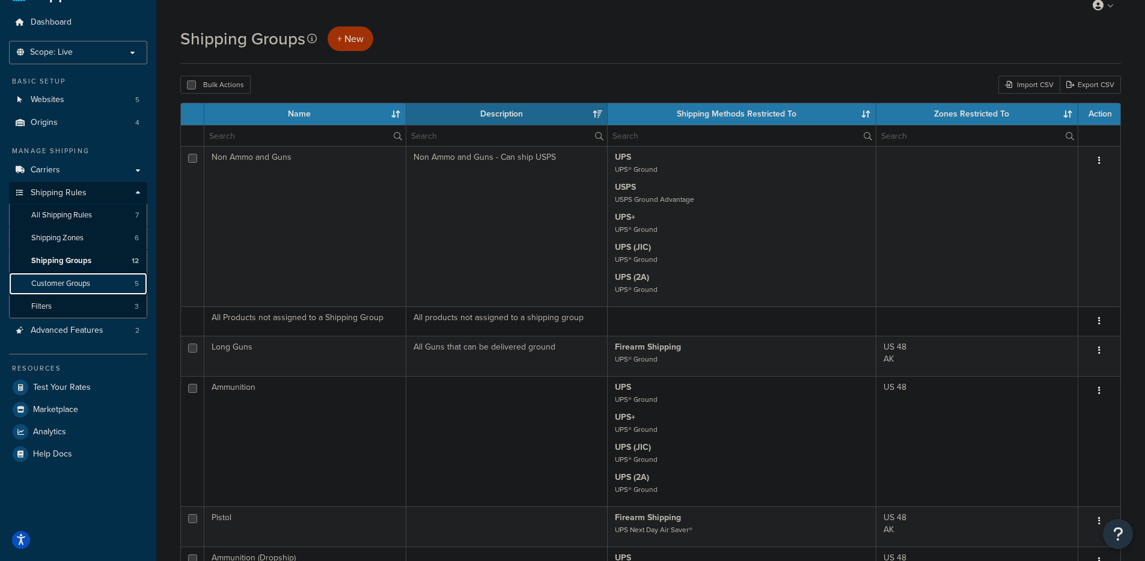
click at [47, 279] on span "Customer Groups" at bounding box center [60, 284] width 59 height 10
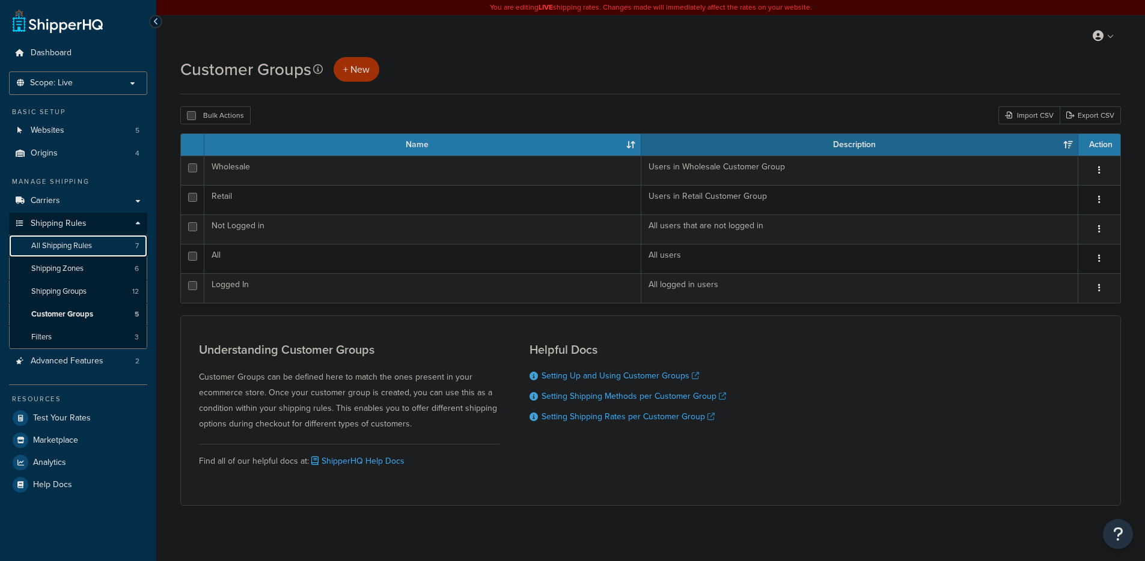
click at [50, 250] on span "All Shipping Rules" at bounding box center [61, 246] width 61 height 10
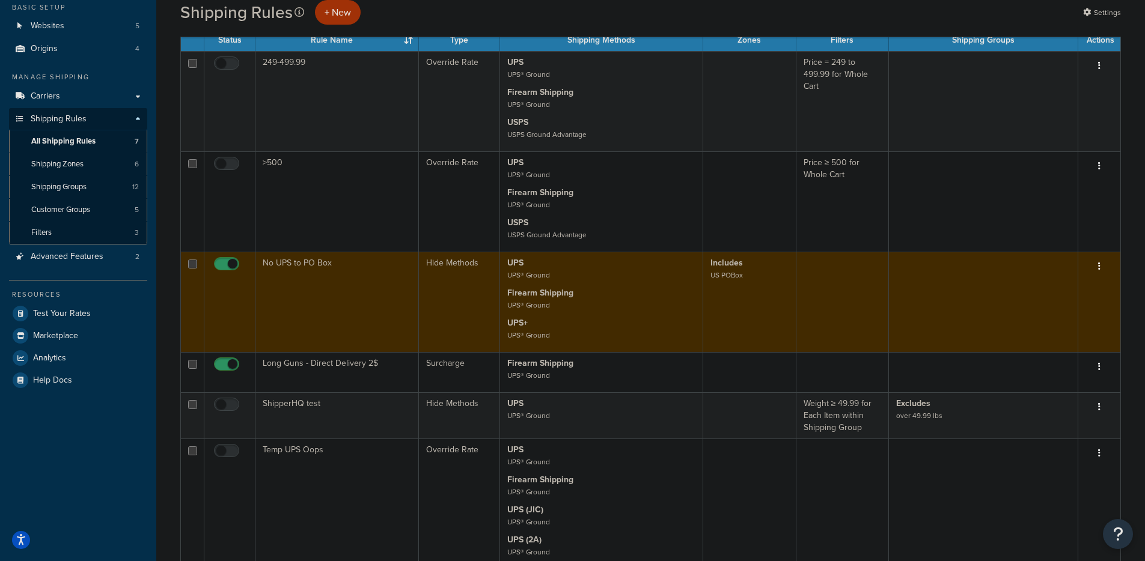
scroll to position [75, 0]
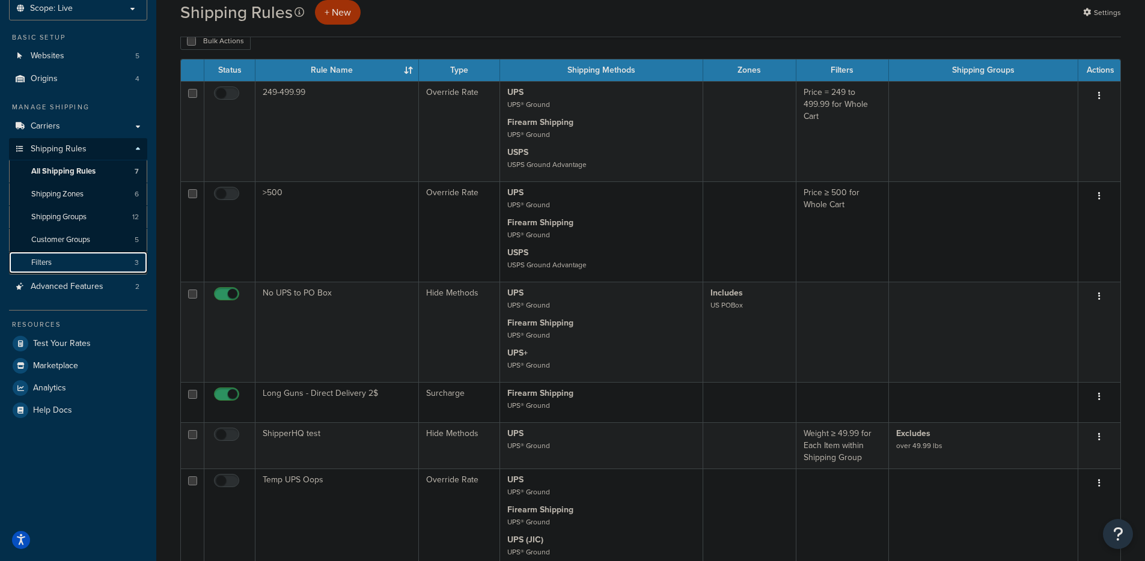
click at [65, 257] on link "Filters 3" at bounding box center [78, 263] width 138 height 22
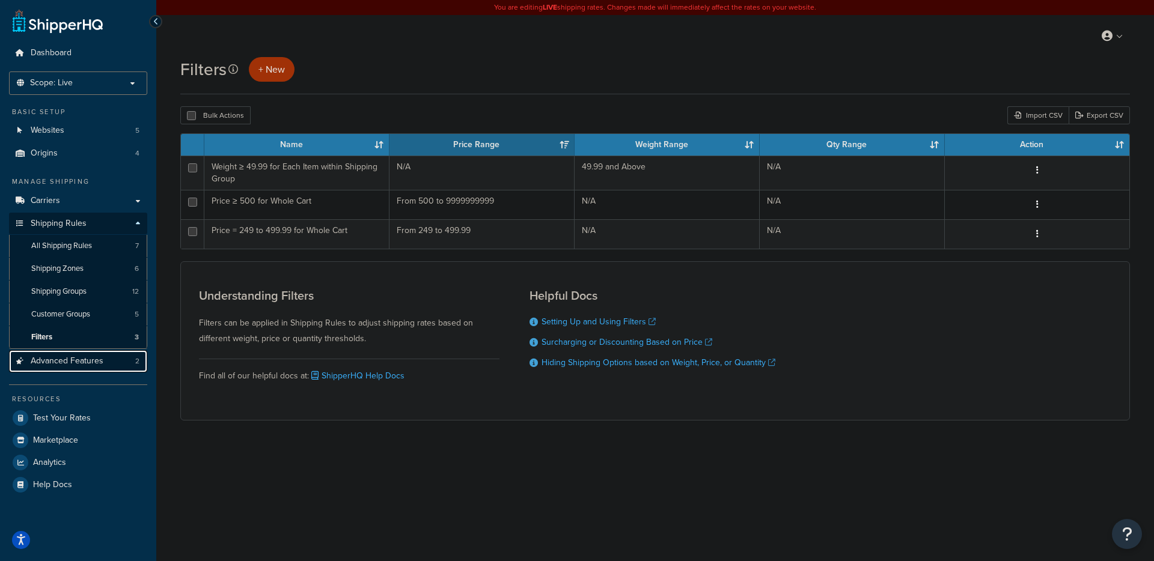
click at [66, 367] on link "Advanced Features 2" at bounding box center [78, 361] width 138 height 22
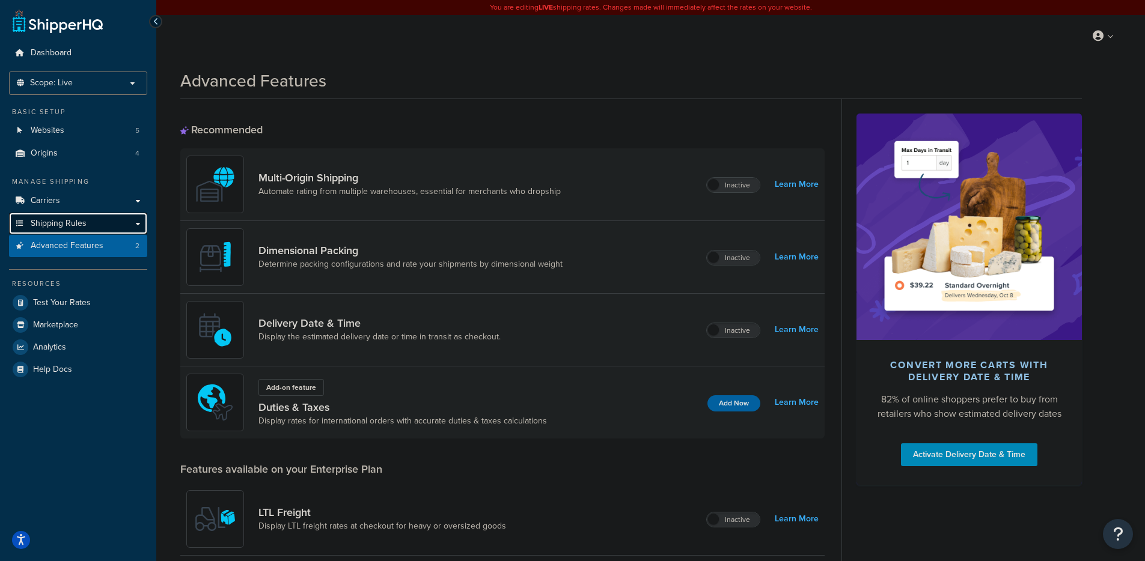
click at [63, 227] on span "Shipping Rules" at bounding box center [59, 224] width 56 height 10
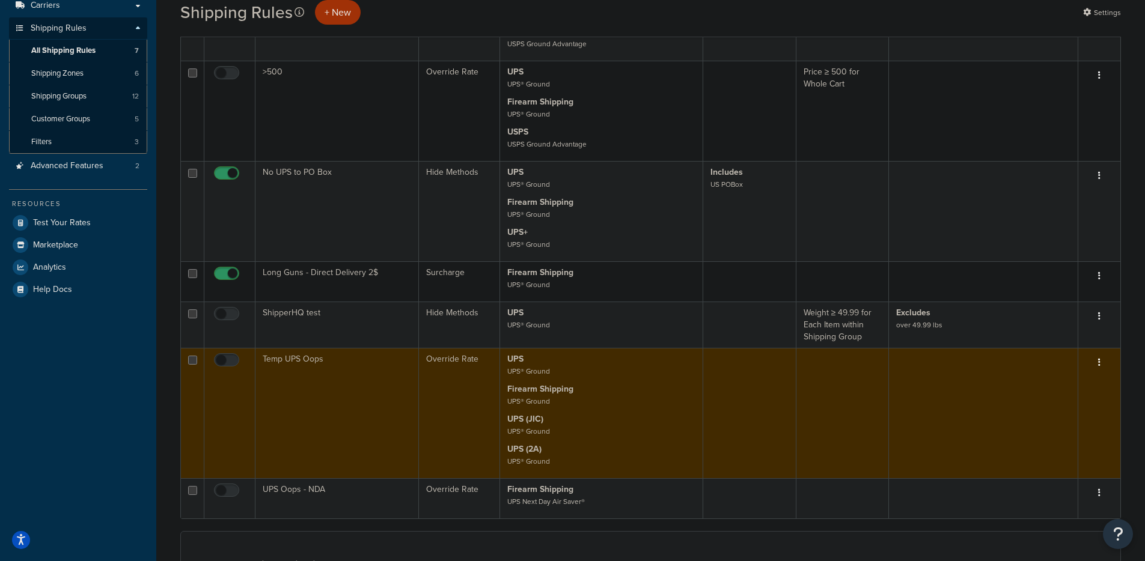
scroll to position [138, 0]
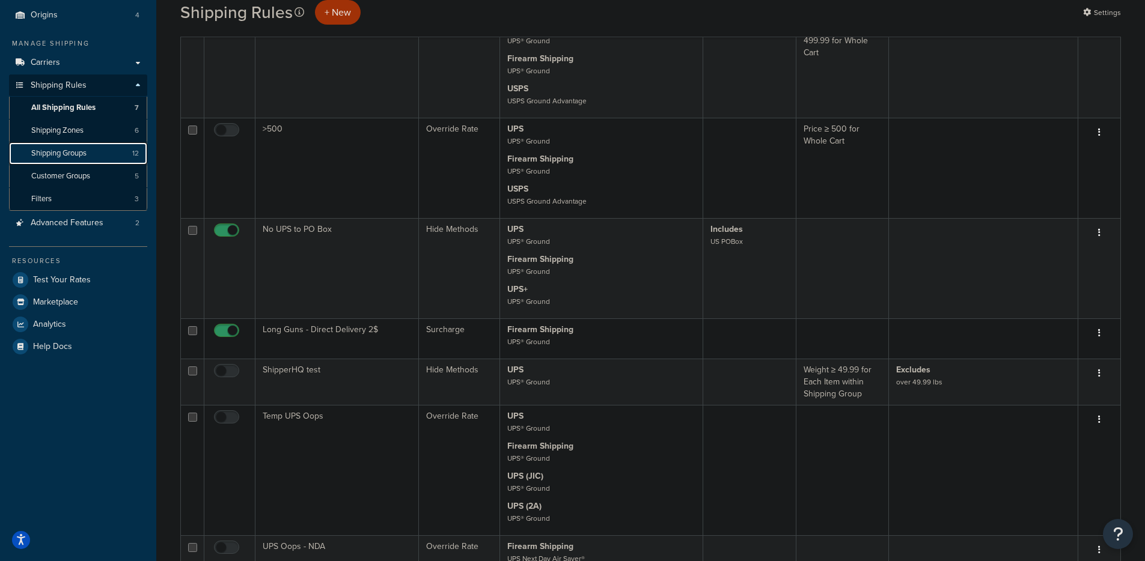
click at [42, 153] on span "Shipping Groups" at bounding box center [58, 153] width 55 height 10
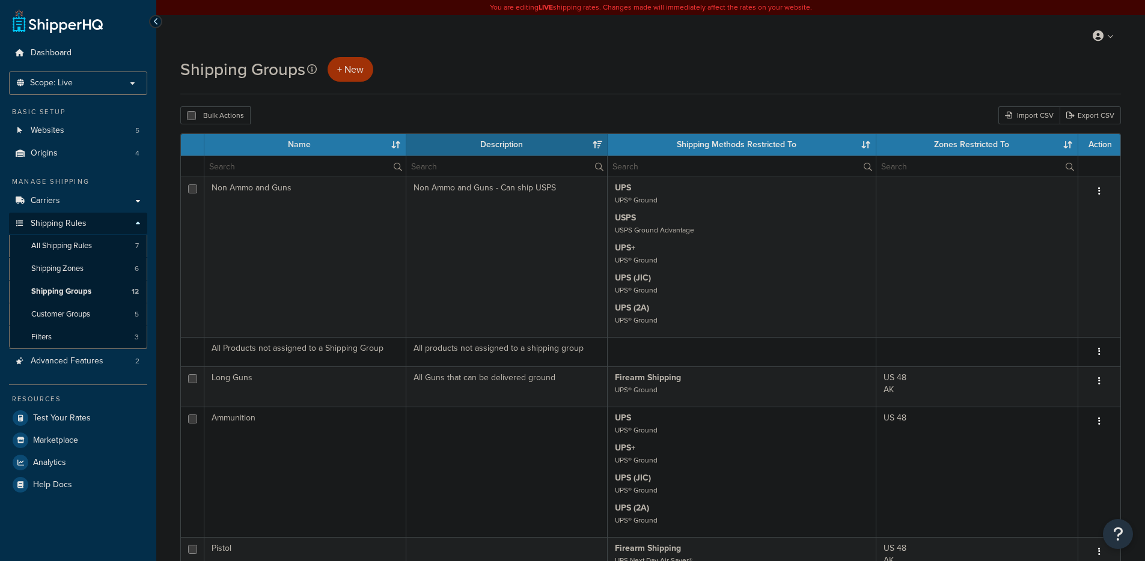
select select "15"
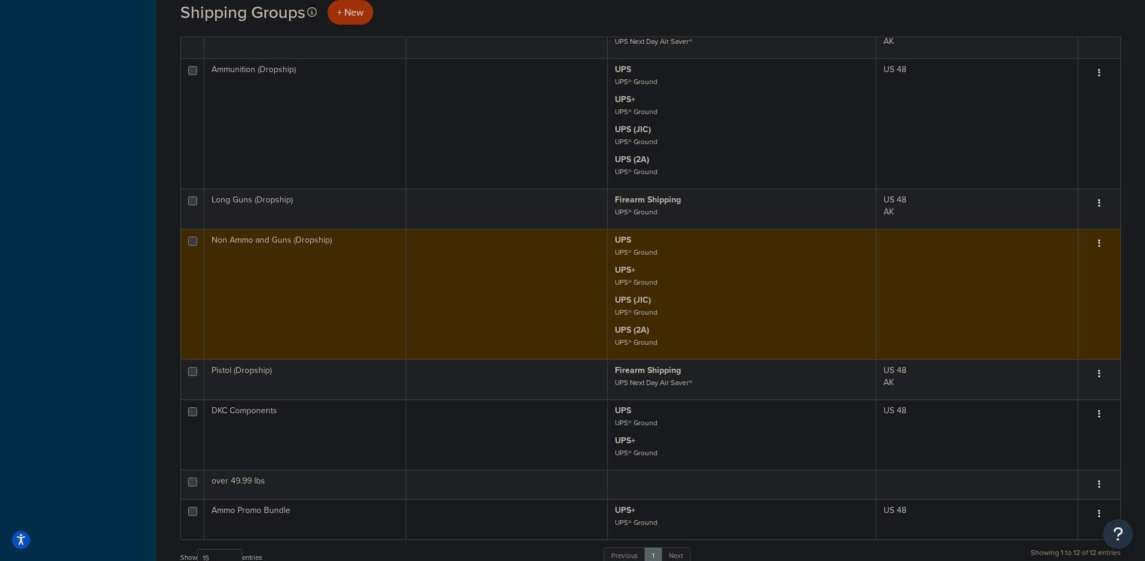
scroll to position [522, 0]
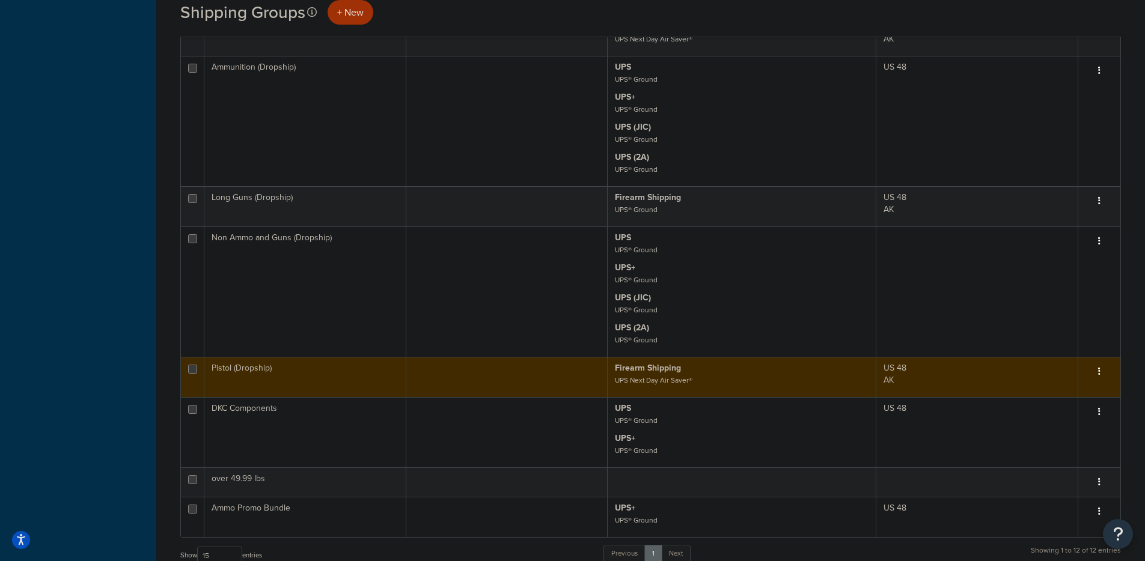
click at [365, 375] on td "Pistol (Dropship)" at bounding box center [305, 377] width 202 height 40
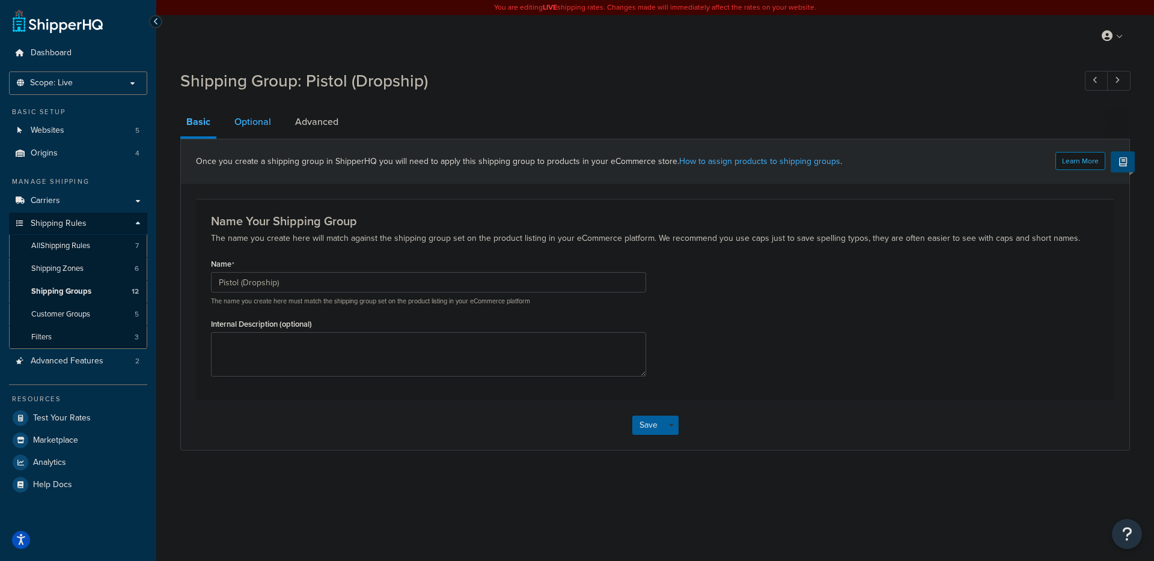
click at [246, 118] on link "Optional" at bounding box center [252, 122] width 49 height 29
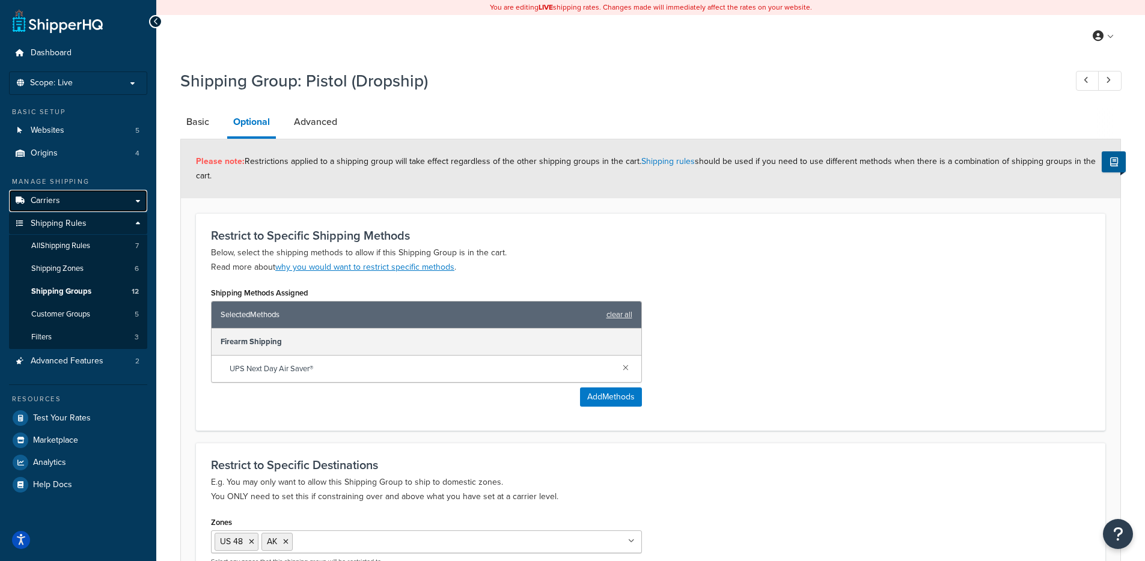
click at [56, 198] on span "Carriers" at bounding box center [45, 201] width 29 height 10
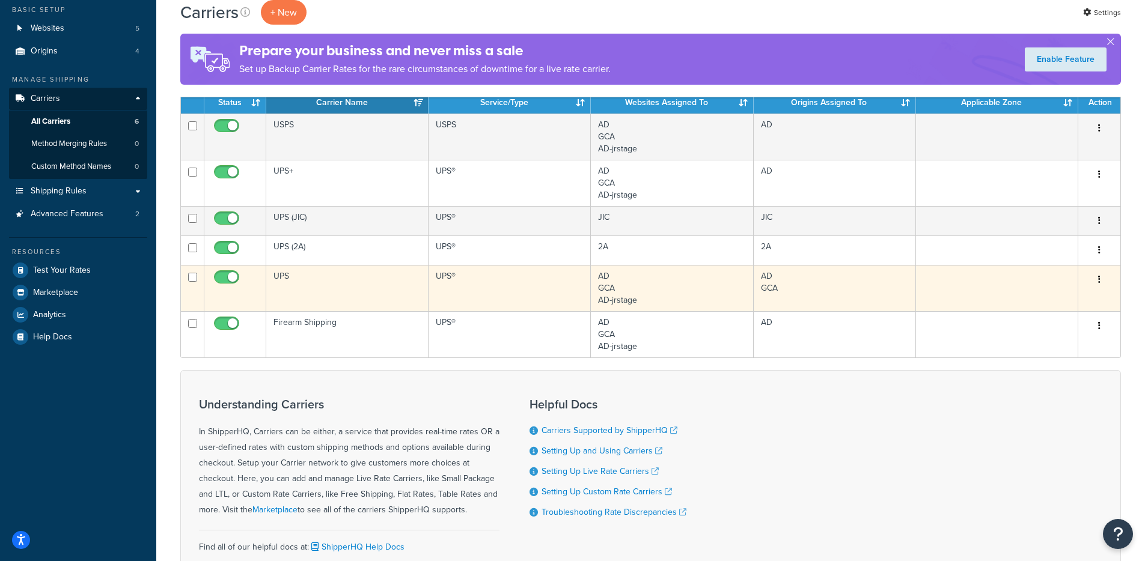
drag, startPoint x: 508, startPoint y: 300, endPoint x: 514, endPoint y: 303, distance: 6.7
click at [508, 300] on td "UPS®" at bounding box center [509, 288] width 162 height 46
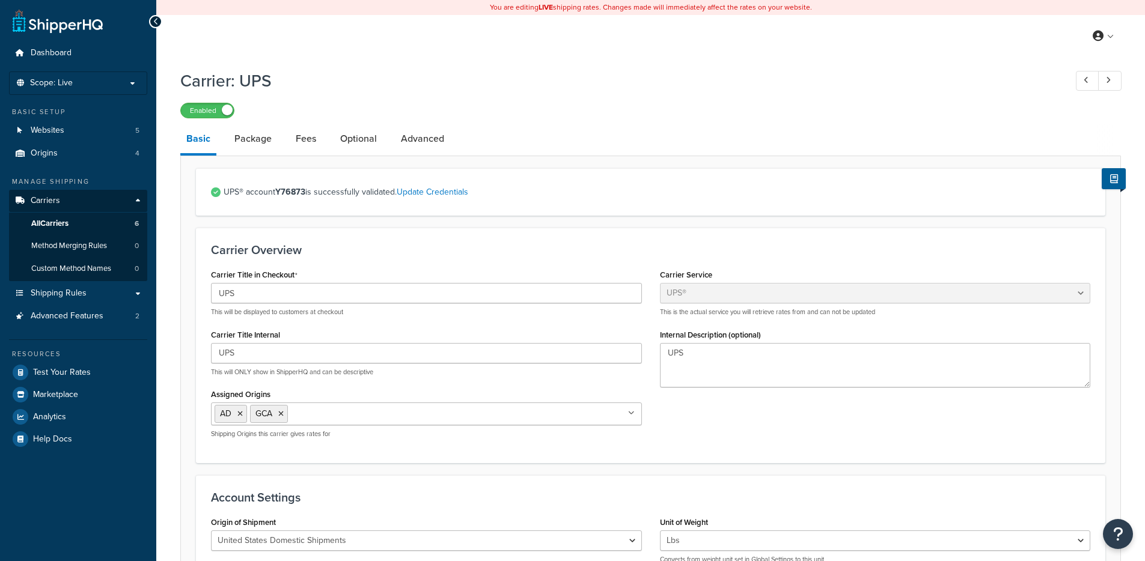
select select "ups"
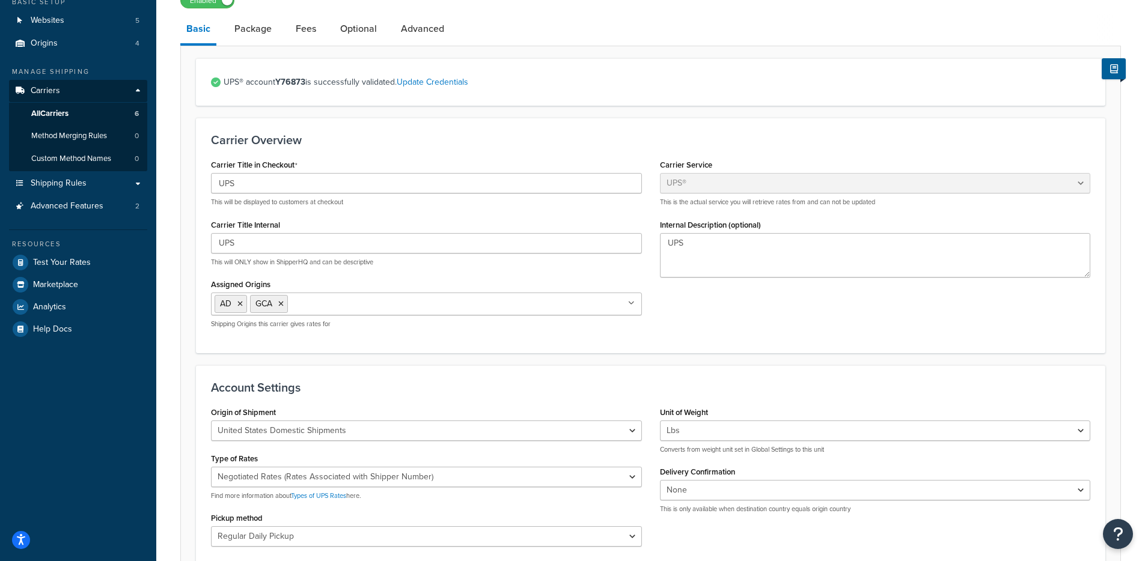
scroll to position [38, 0]
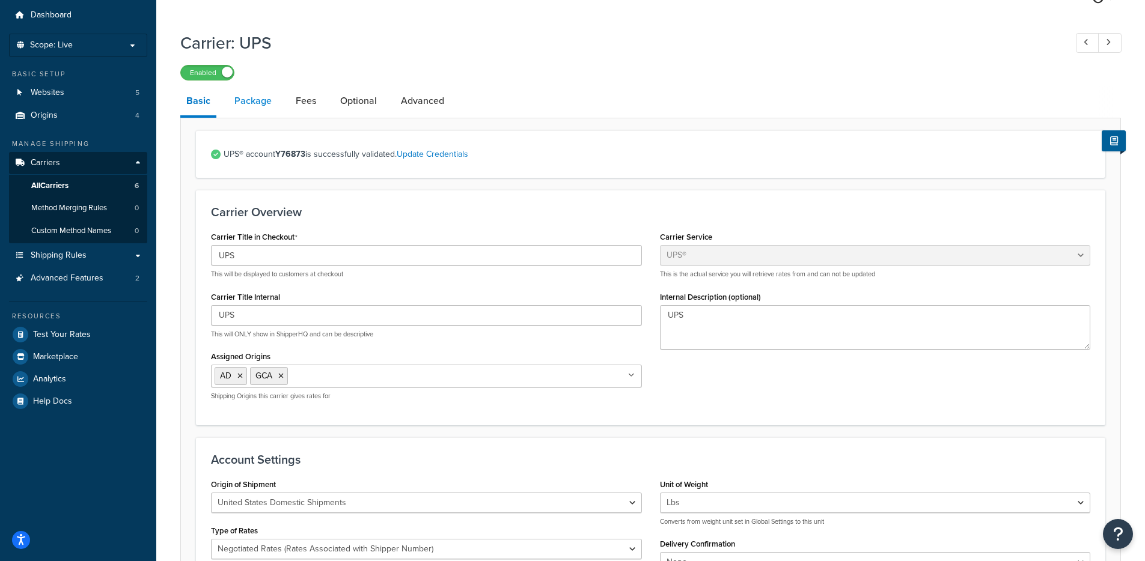
click at [256, 97] on link "Package" at bounding box center [252, 101] width 49 height 29
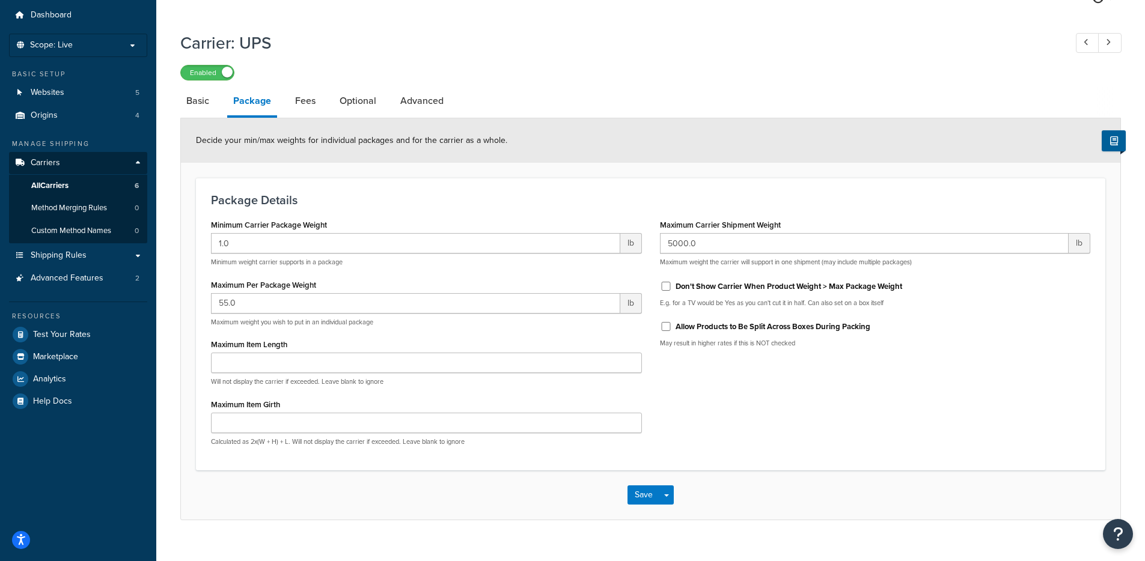
click at [321, 106] on li "Fees" at bounding box center [311, 101] width 44 height 29
click at [305, 99] on link "Fees" at bounding box center [305, 101] width 32 height 29
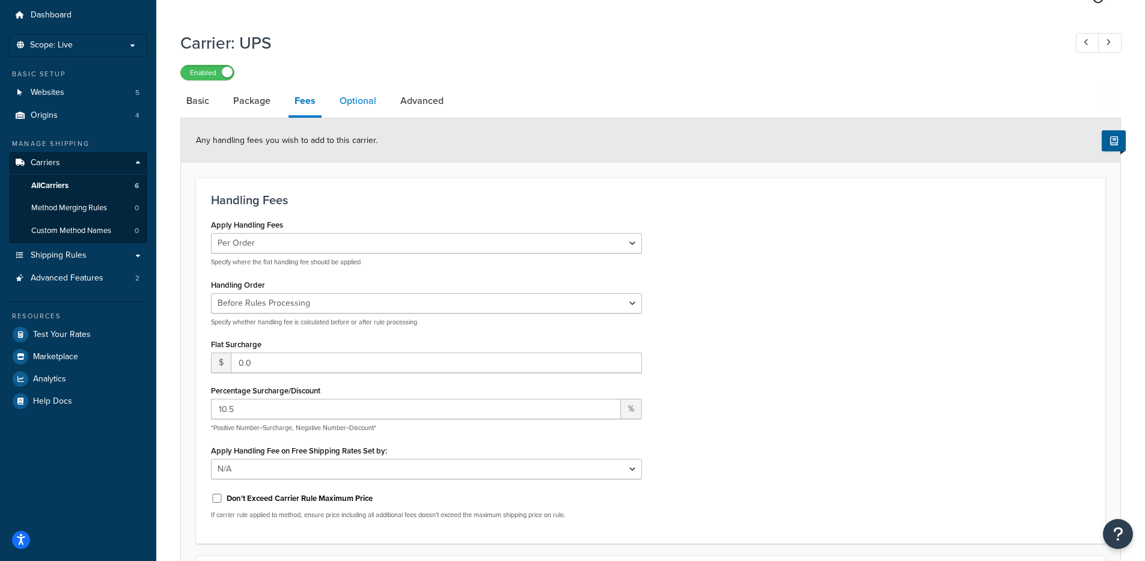
click at [371, 99] on link "Optional" at bounding box center [357, 101] width 49 height 29
select select "residential"
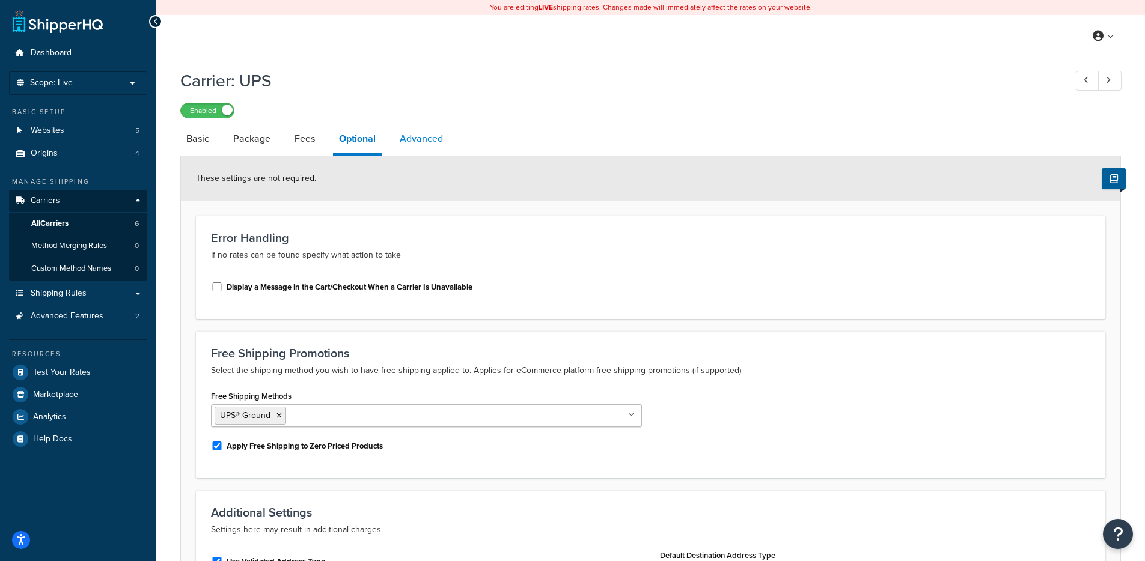
click at [426, 132] on link "Advanced" at bounding box center [421, 138] width 55 height 29
select select "false"
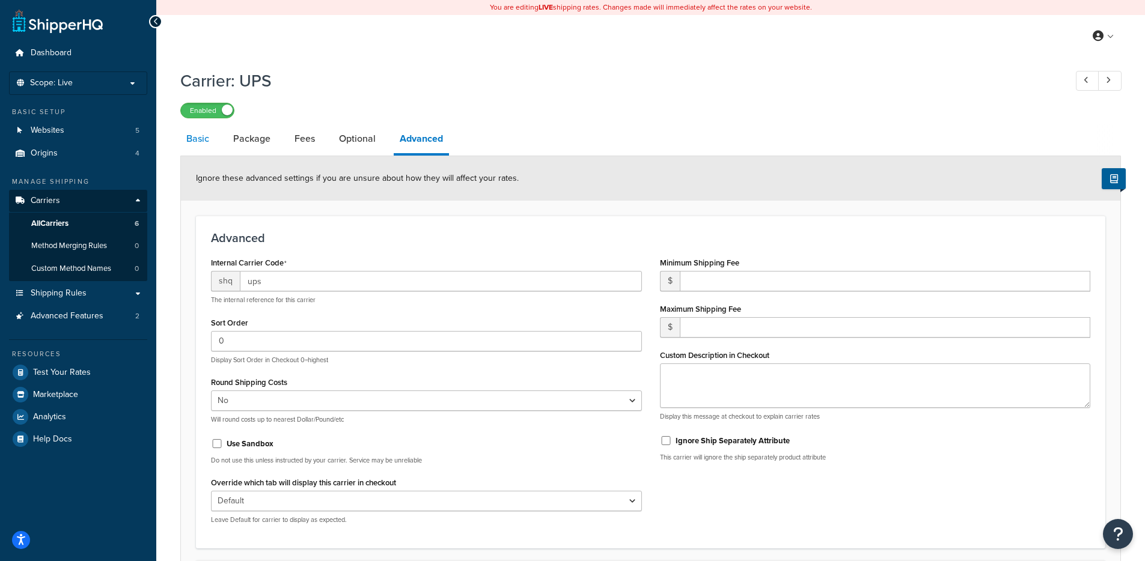
click at [205, 136] on link "Basic" at bounding box center [197, 138] width 35 height 29
select select "ups"
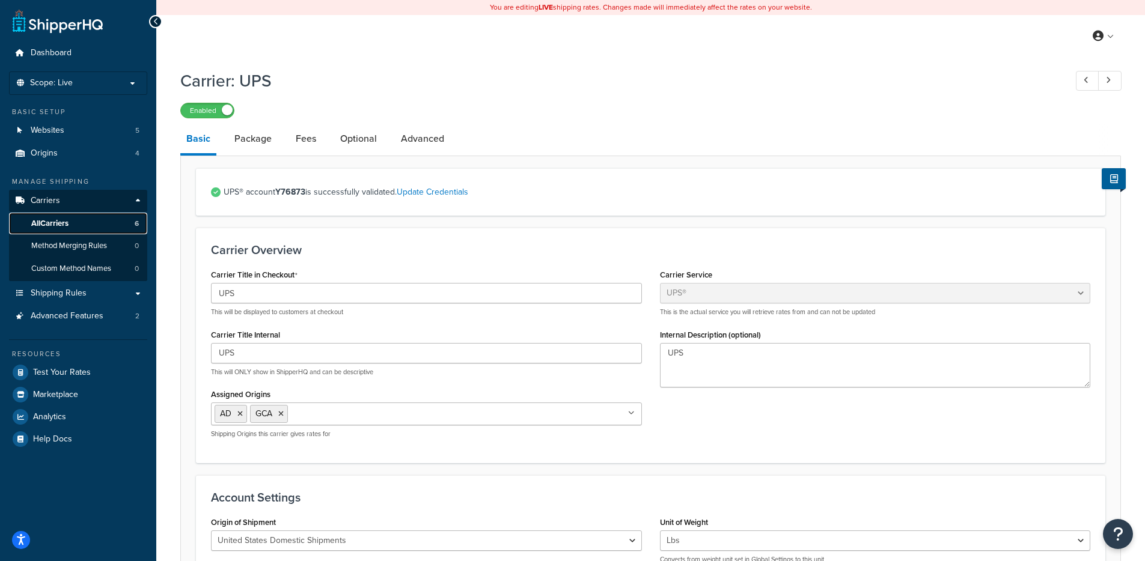
click at [90, 224] on link "All Carriers 6" at bounding box center [78, 224] width 138 height 22
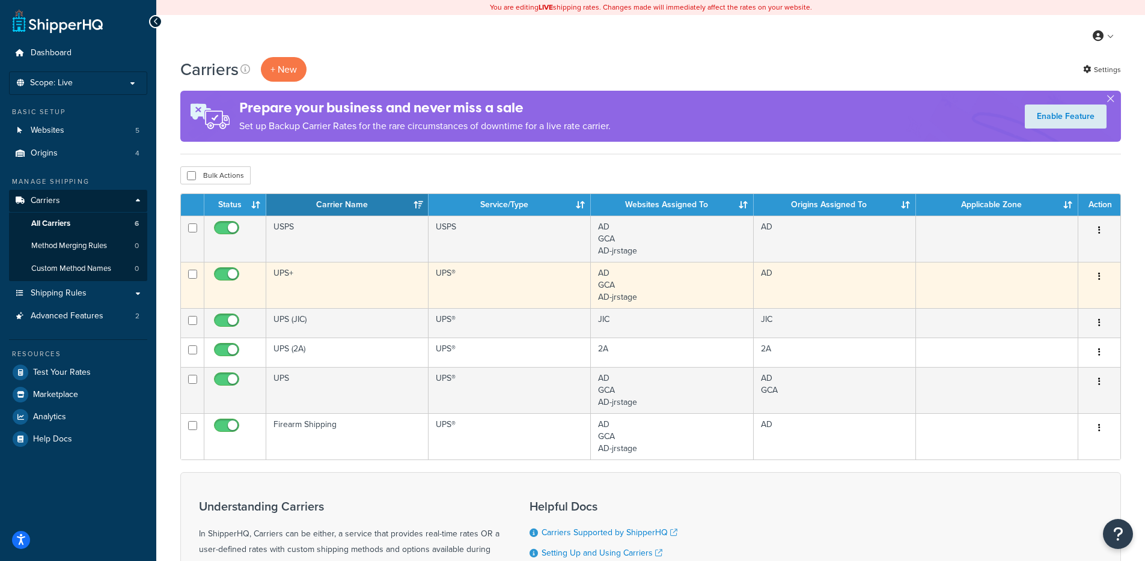
click at [333, 294] on td "UPS+" at bounding box center [347, 285] width 162 height 46
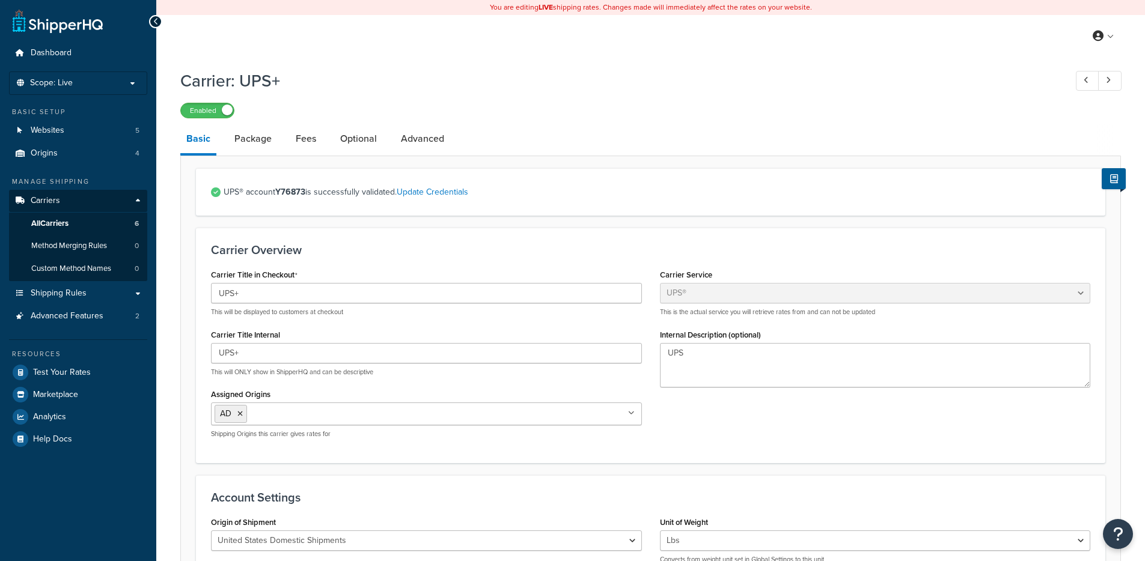
select select "ups"
click at [61, 226] on span "All Carriers" at bounding box center [49, 224] width 37 height 10
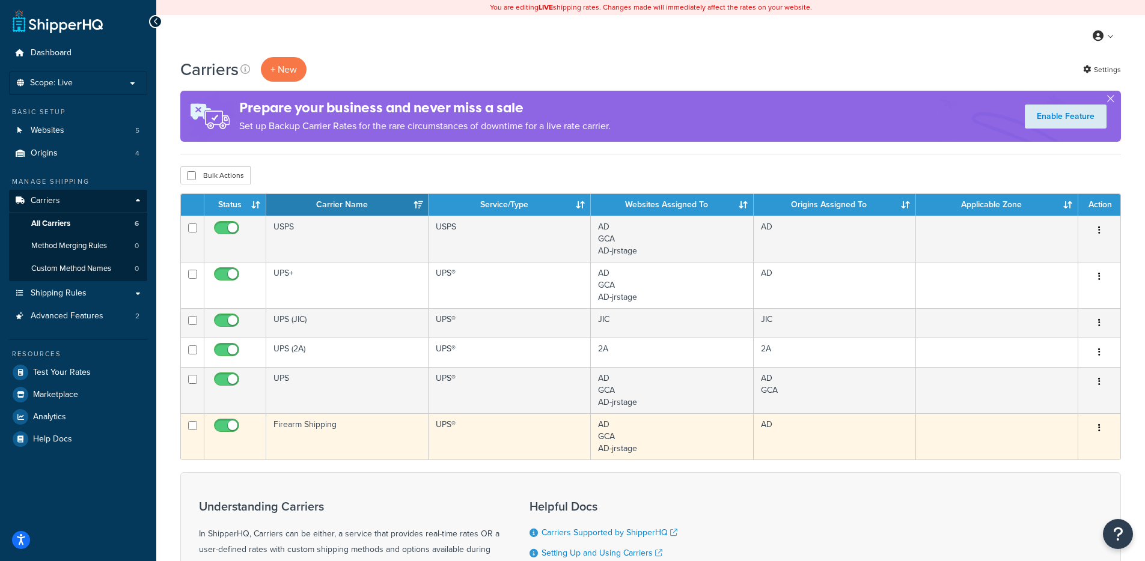
click at [353, 433] on td "Firearm Shipping" at bounding box center [347, 436] width 162 height 46
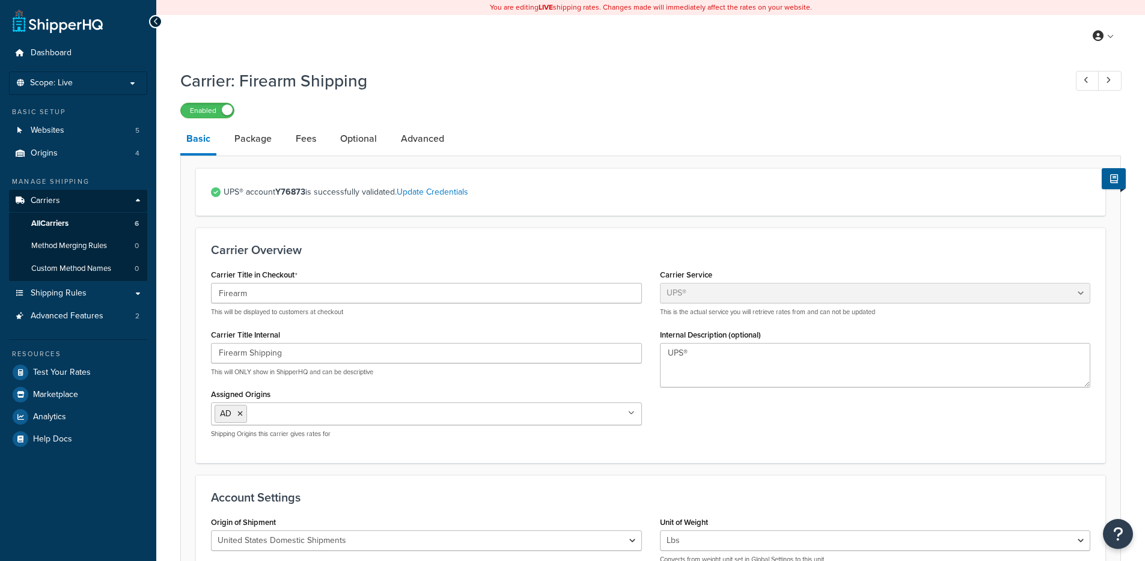
select select "ups"
select select "3"
click at [252, 136] on link "Package" at bounding box center [252, 138] width 49 height 29
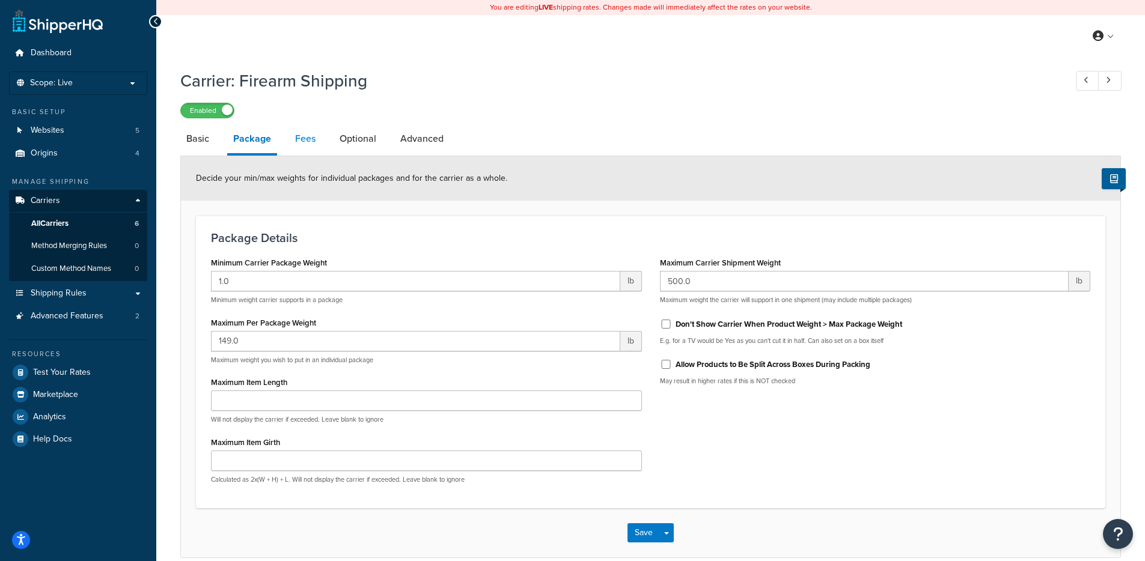
click at [311, 135] on link "Fees" at bounding box center [305, 138] width 32 height 29
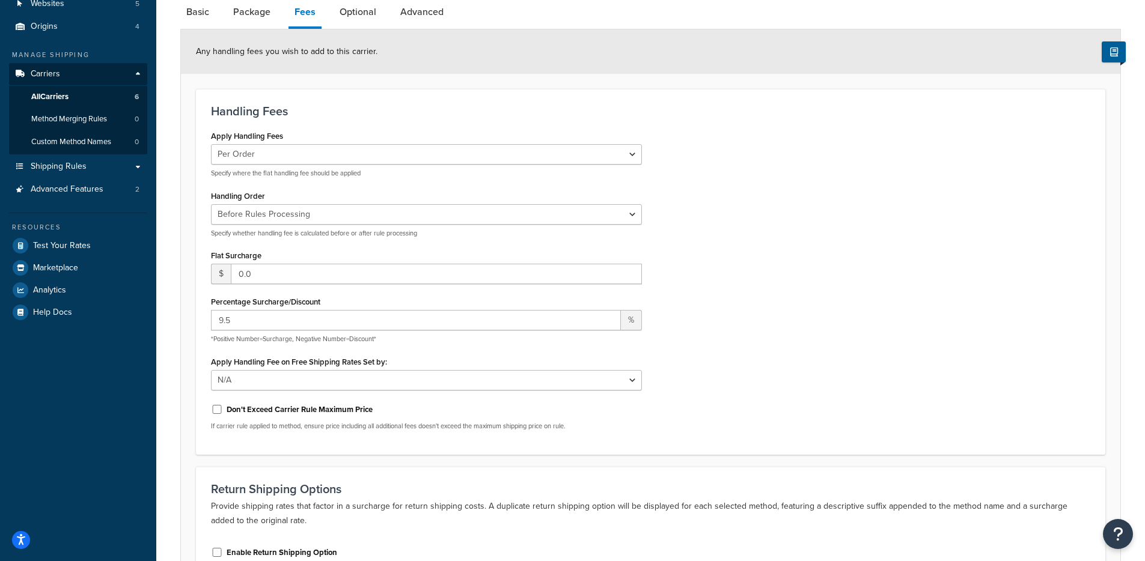
scroll to position [119, 0]
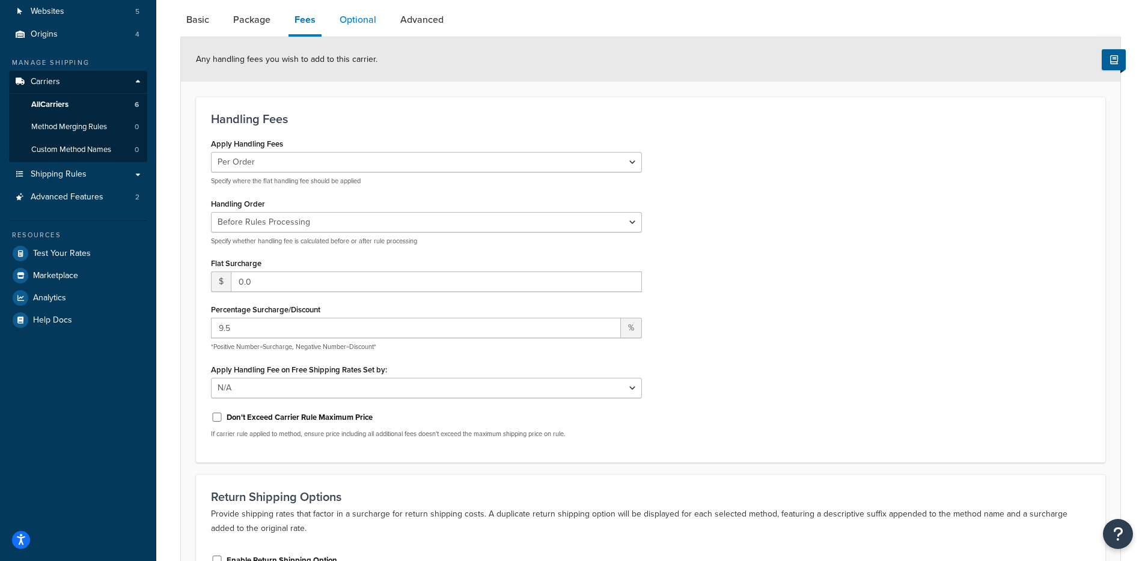
click at [368, 20] on link "Optional" at bounding box center [357, 19] width 49 height 29
select select "business"
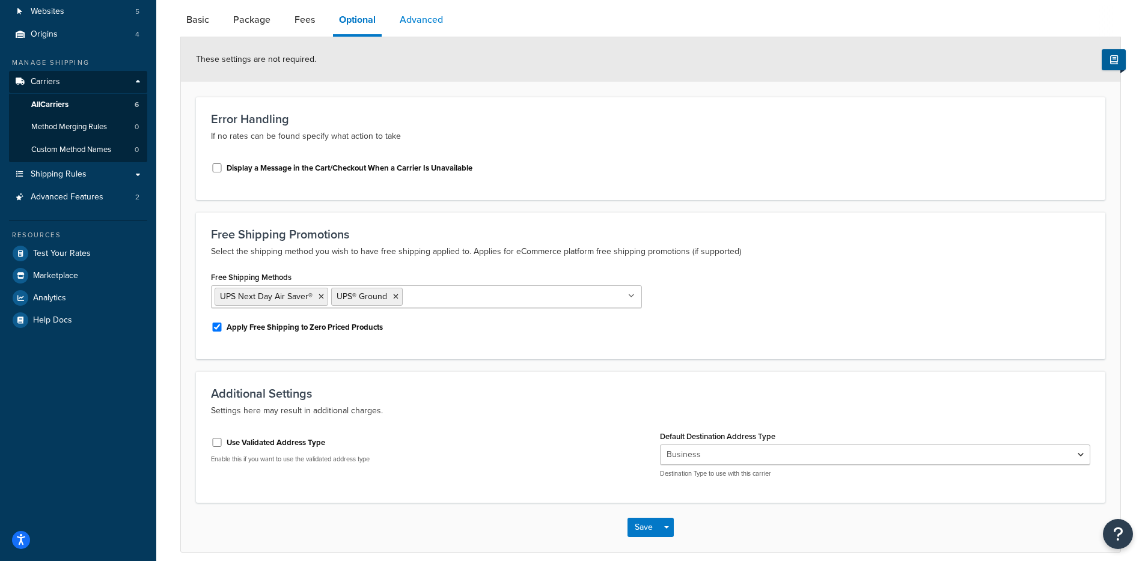
click at [429, 14] on link "Advanced" at bounding box center [421, 19] width 55 height 29
select select "false"
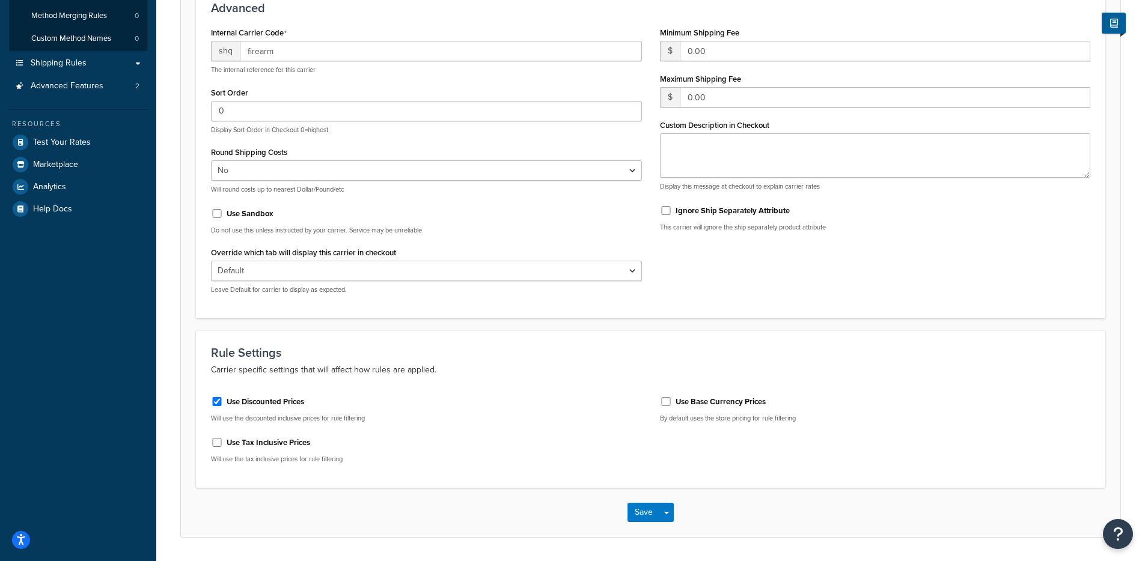
scroll to position [2, 0]
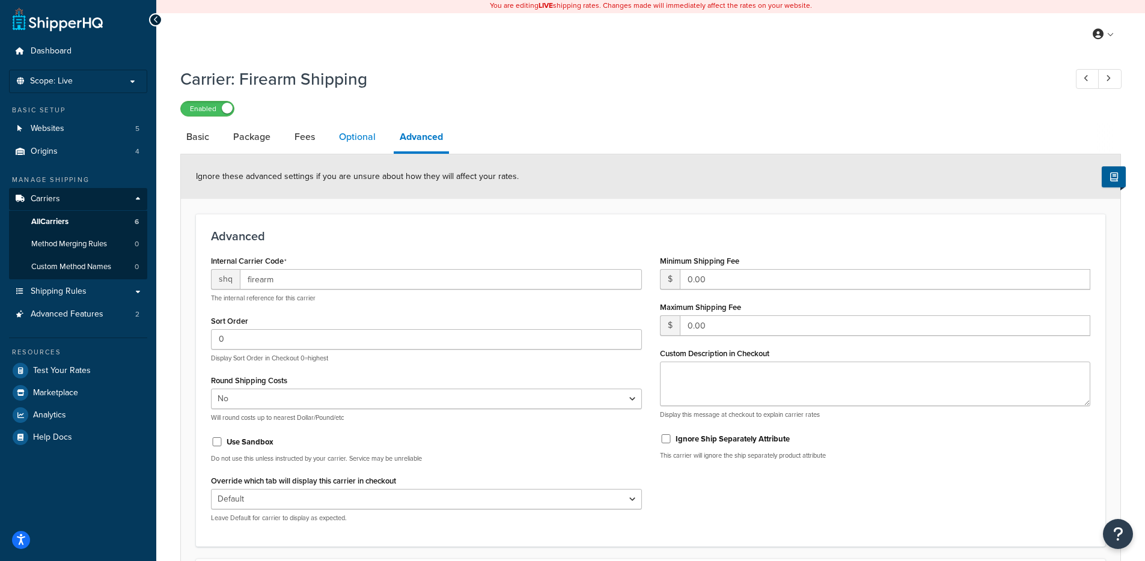
click at [335, 138] on link "Optional" at bounding box center [357, 137] width 49 height 29
select select "business"
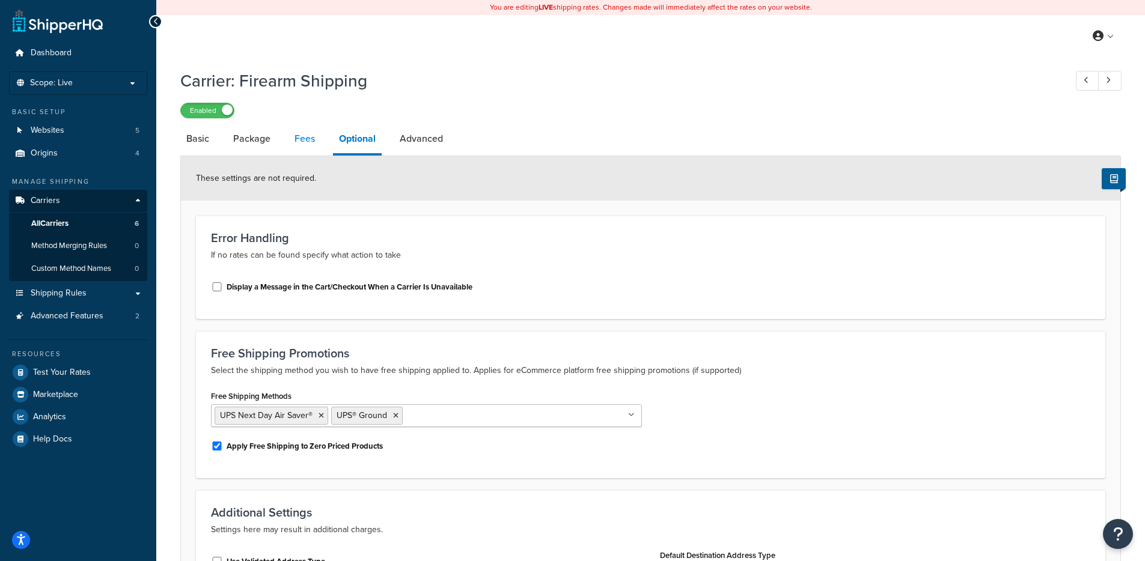
click at [320, 139] on link "Fees" at bounding box center [304, 138] width 32 height 29
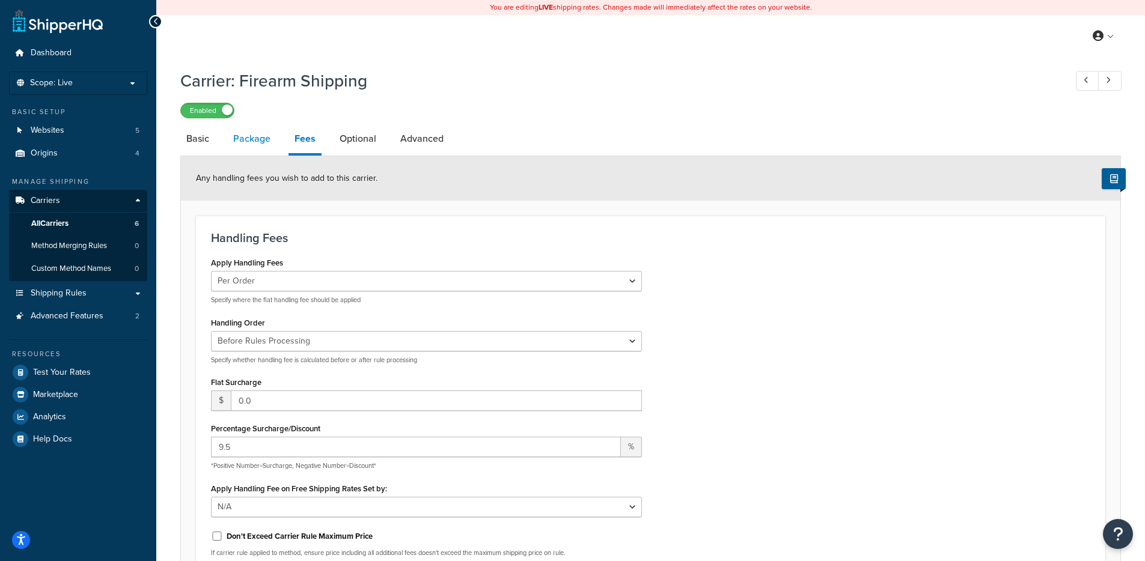
click at [248, 148] on link "Package" at bounding box center [251, 138] width 49 height 29
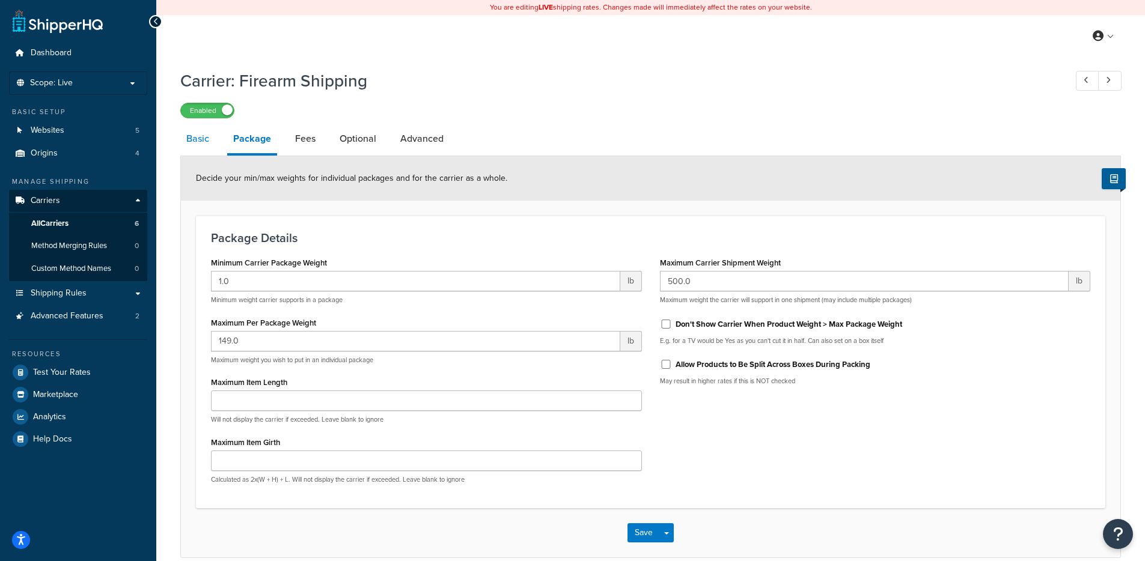
click at [201, 144] on link "Basic" at bounding box center [197, 138] width 35 height 29
select select "ups"
select select "3"
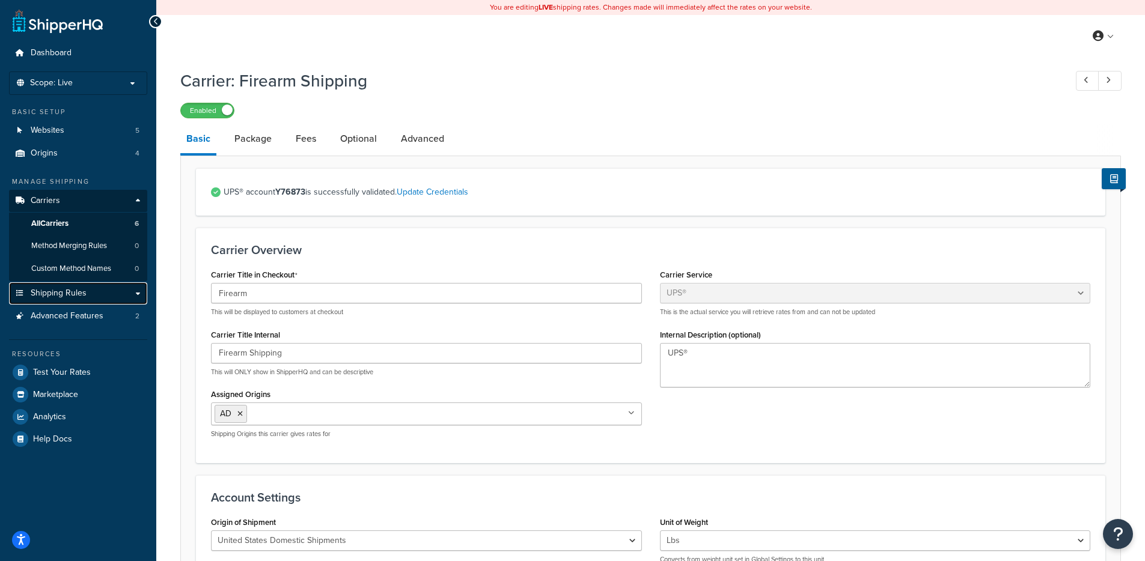
click at [62, 291] on span "Shipping Rules" at bounding box center [59, 293] width 56 height 10
